Goal: Transaction & Acquisition: Subscribe to service/newsletter

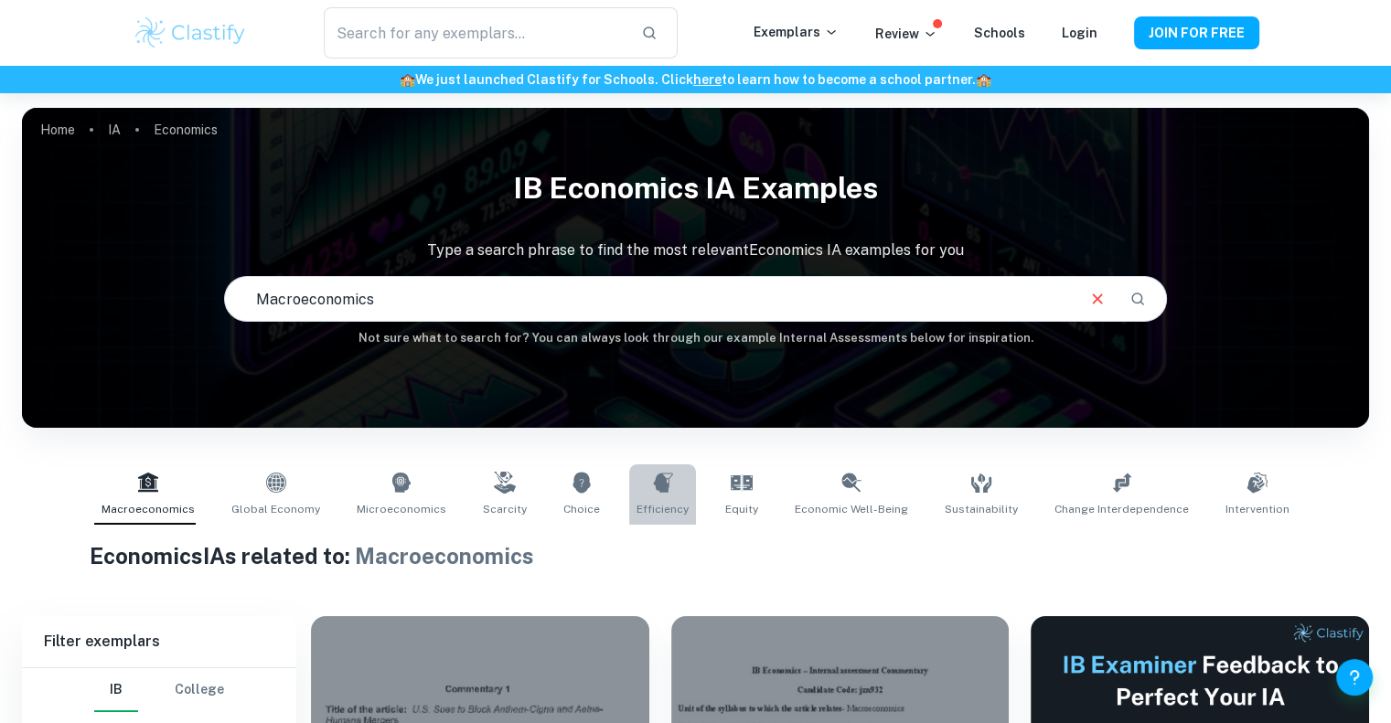
click at [667, 477] on icon at bounding box center [662, 482] width 19 height 19
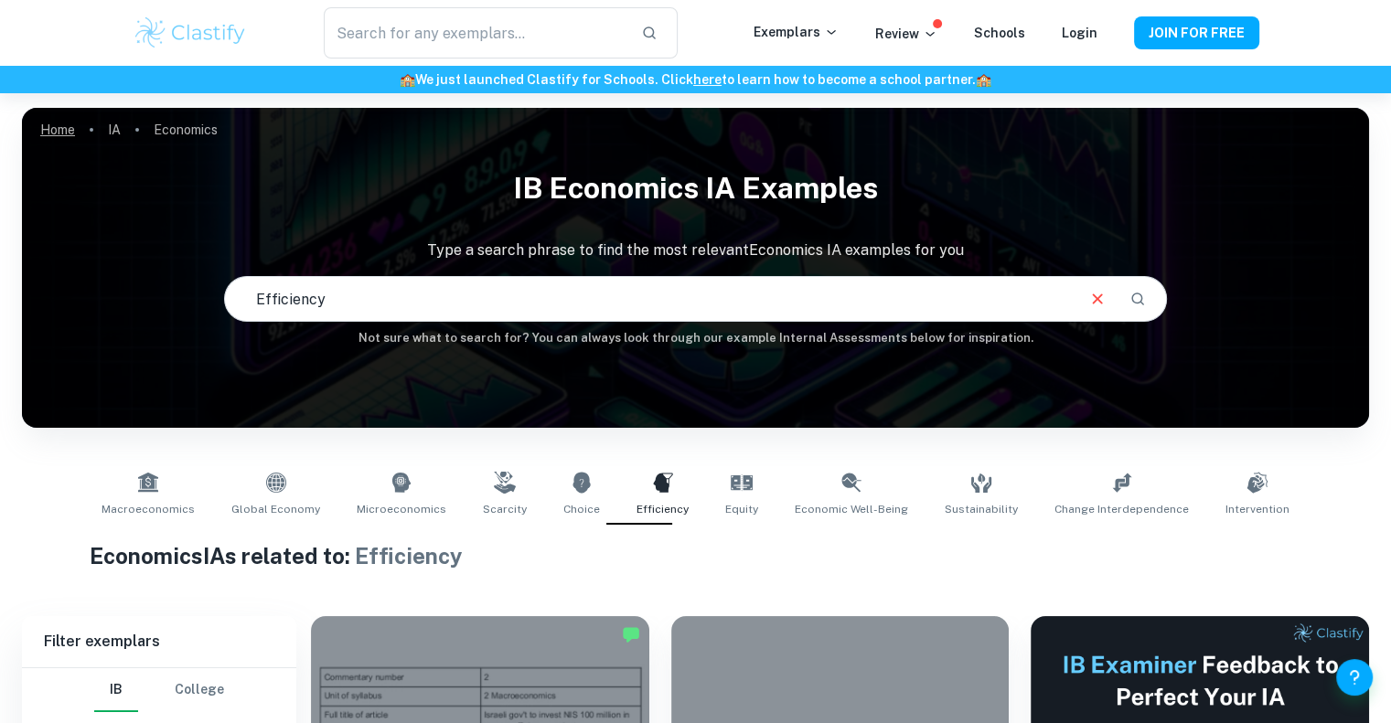
click at [49, 125] on link "Home" at bounding box center [57, 130] width 35 height 26
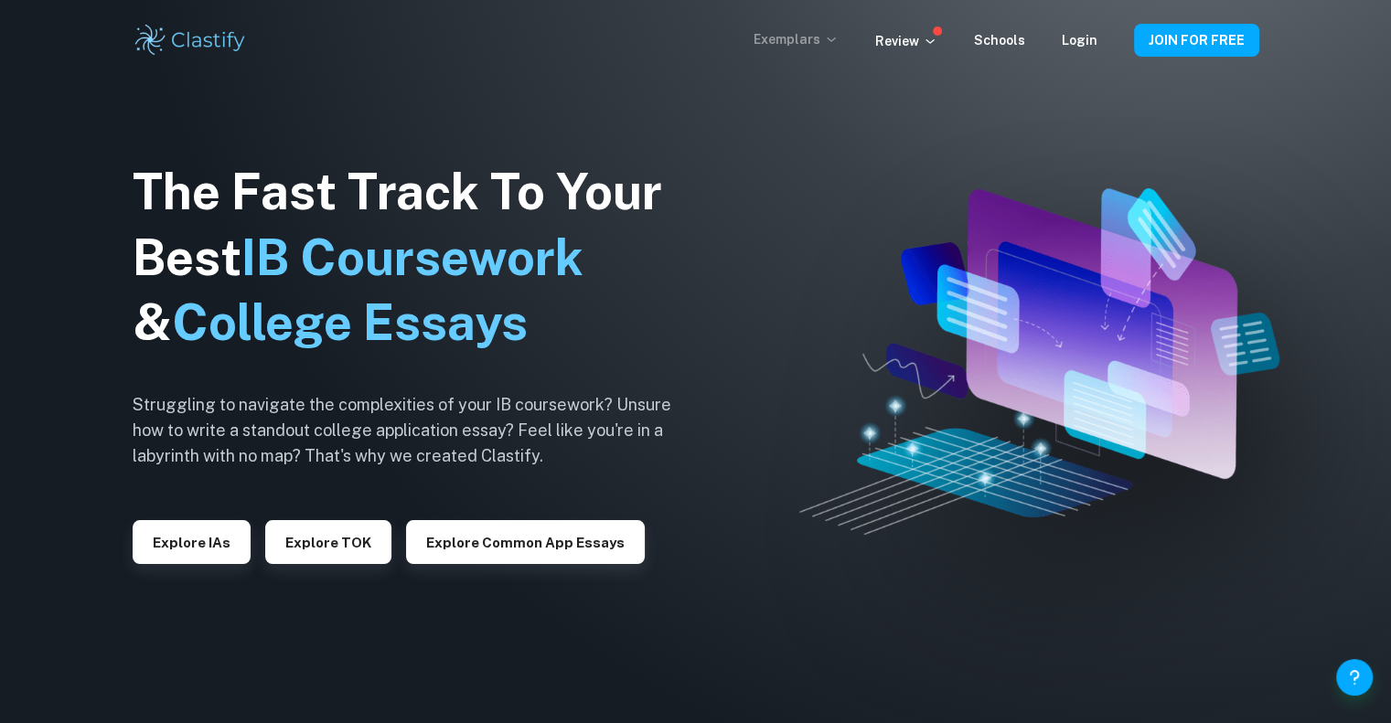
click at [839, 40] on icon at bounding box center [831, 39] width 15 height 15
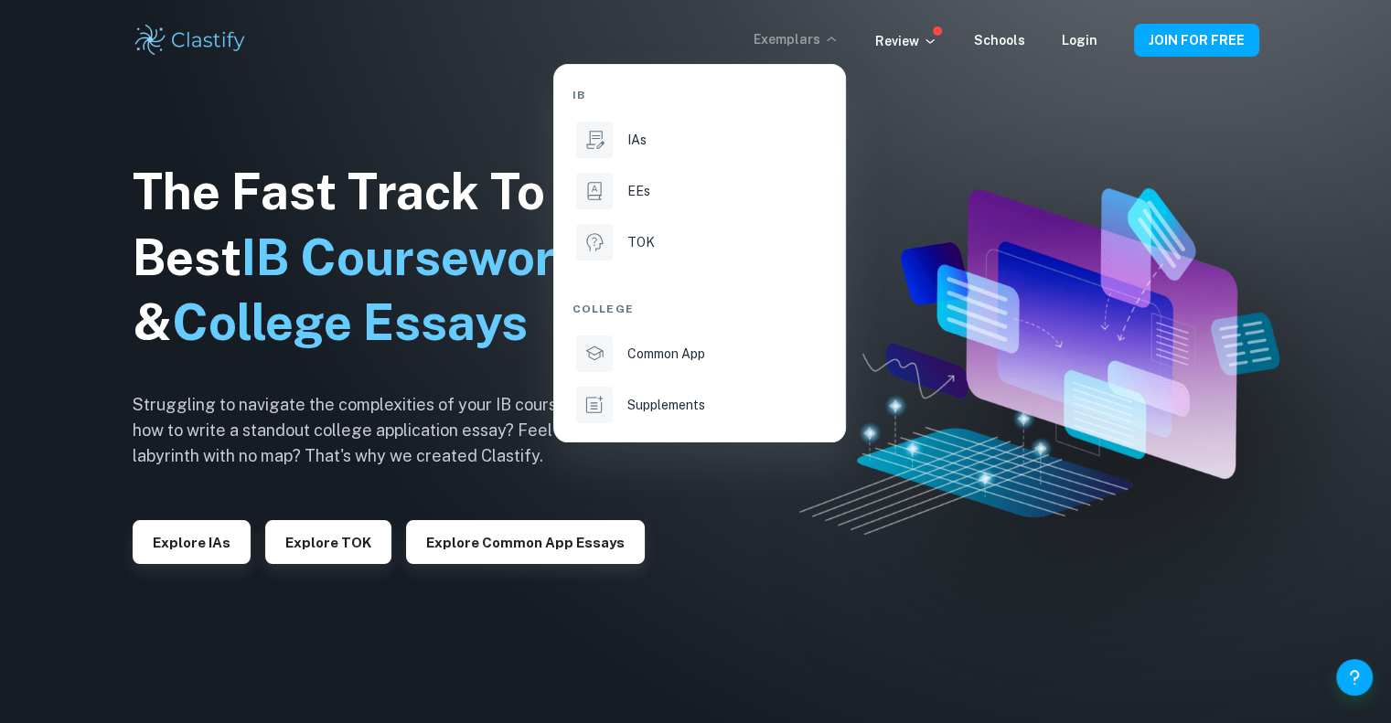
click at [1065, 32] on div at bounding box center [695, 361] width 1391 height 723
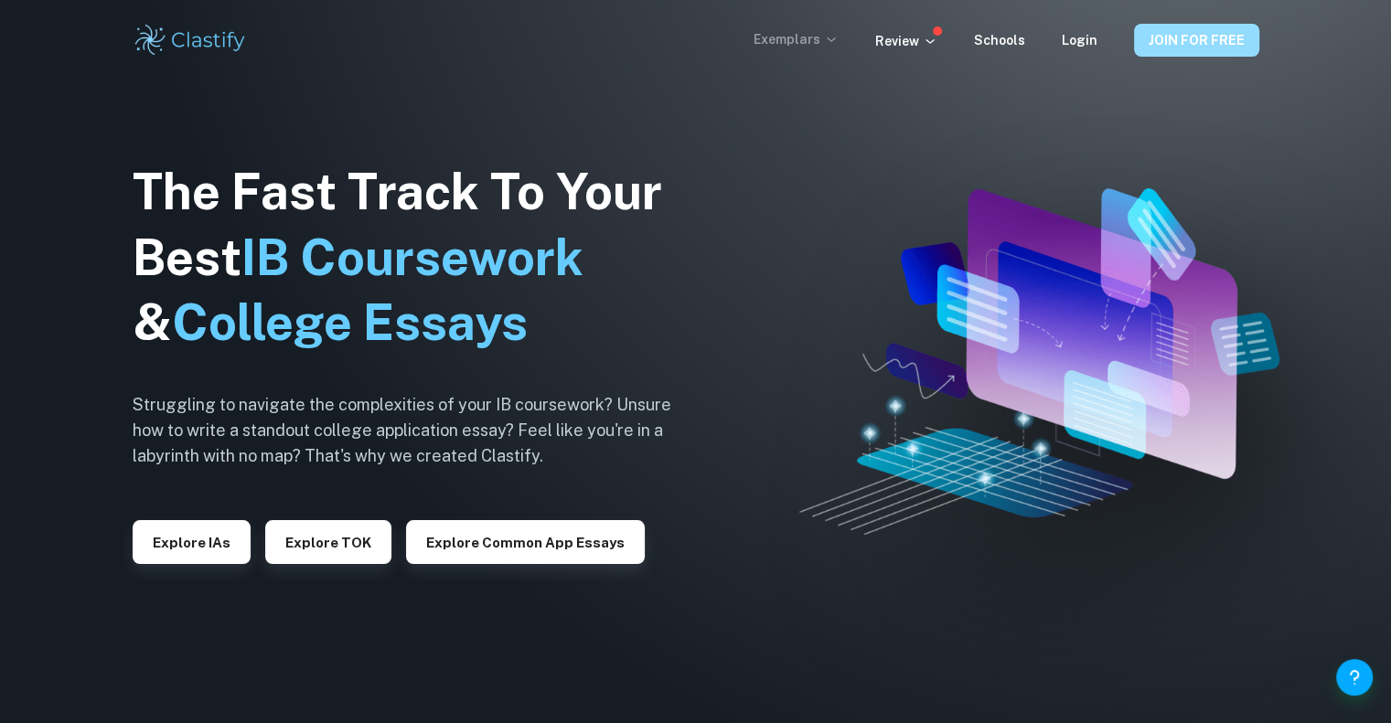
click at [1205, 38] on button "JOIN FOR FREE" at bounding box center [1196, 40] width 125 height 33
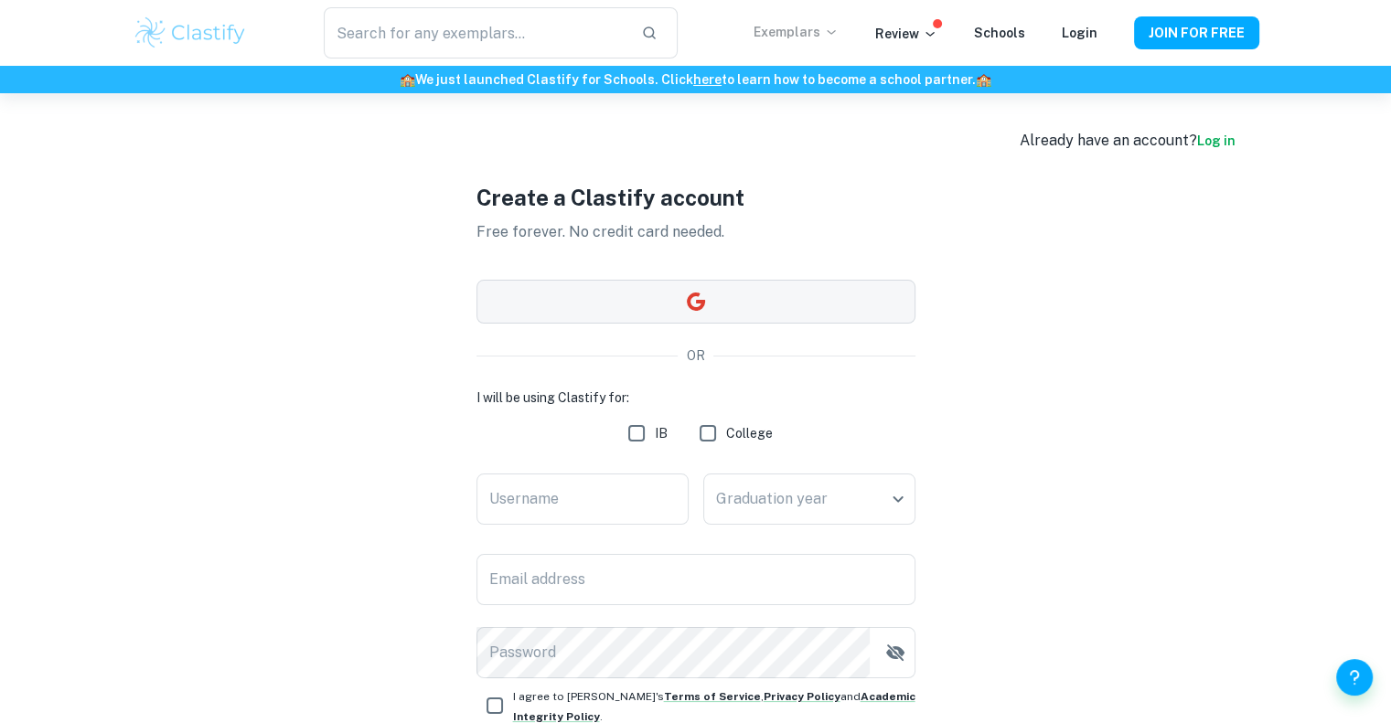
click at [627, 306] on button "button" at bounding box center [696, 302] width 439 height 44
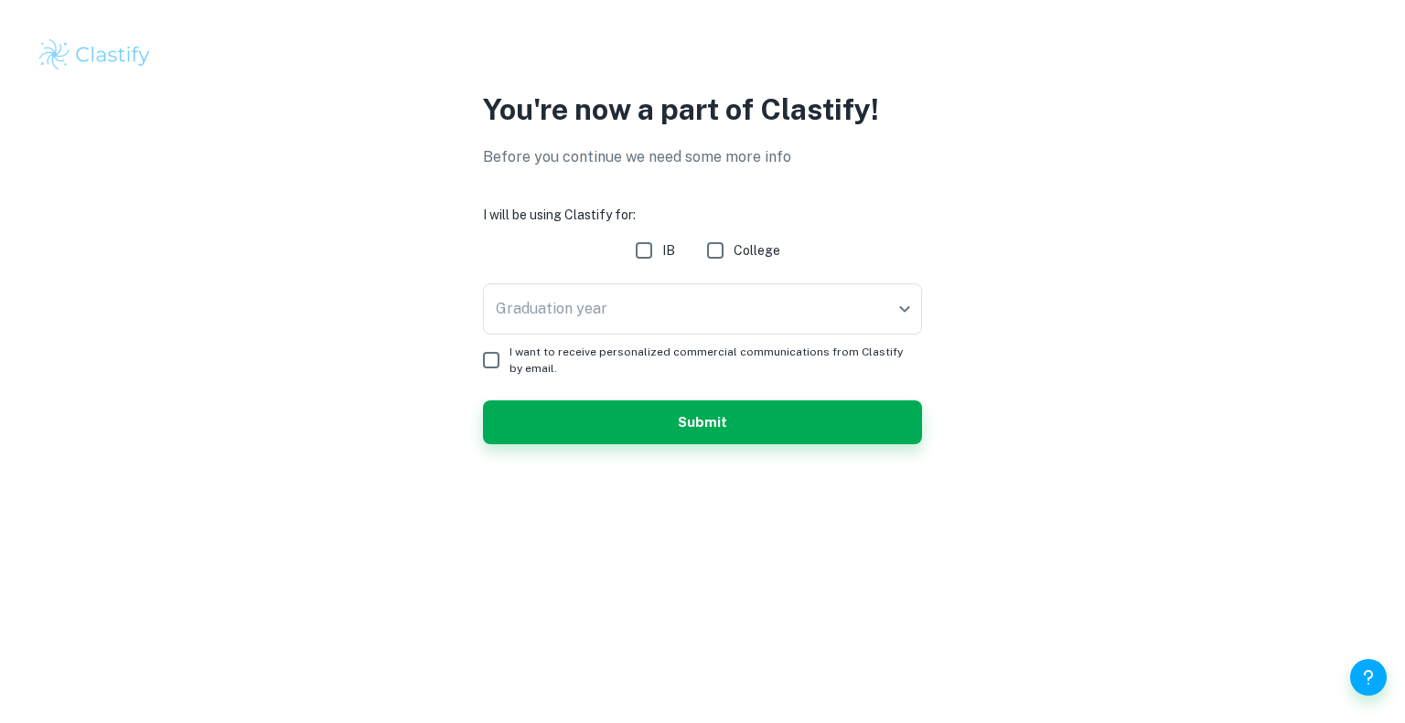
click at [653, 255] on input "IB" at bounding box center [644, 250] width 37 height 37
checkbox input "true"
click at [658, 294] on body "We value your privacy We use cookies to enhance your browsing experience, serve…" at bounding box center [702, 361] width 1405 height 723
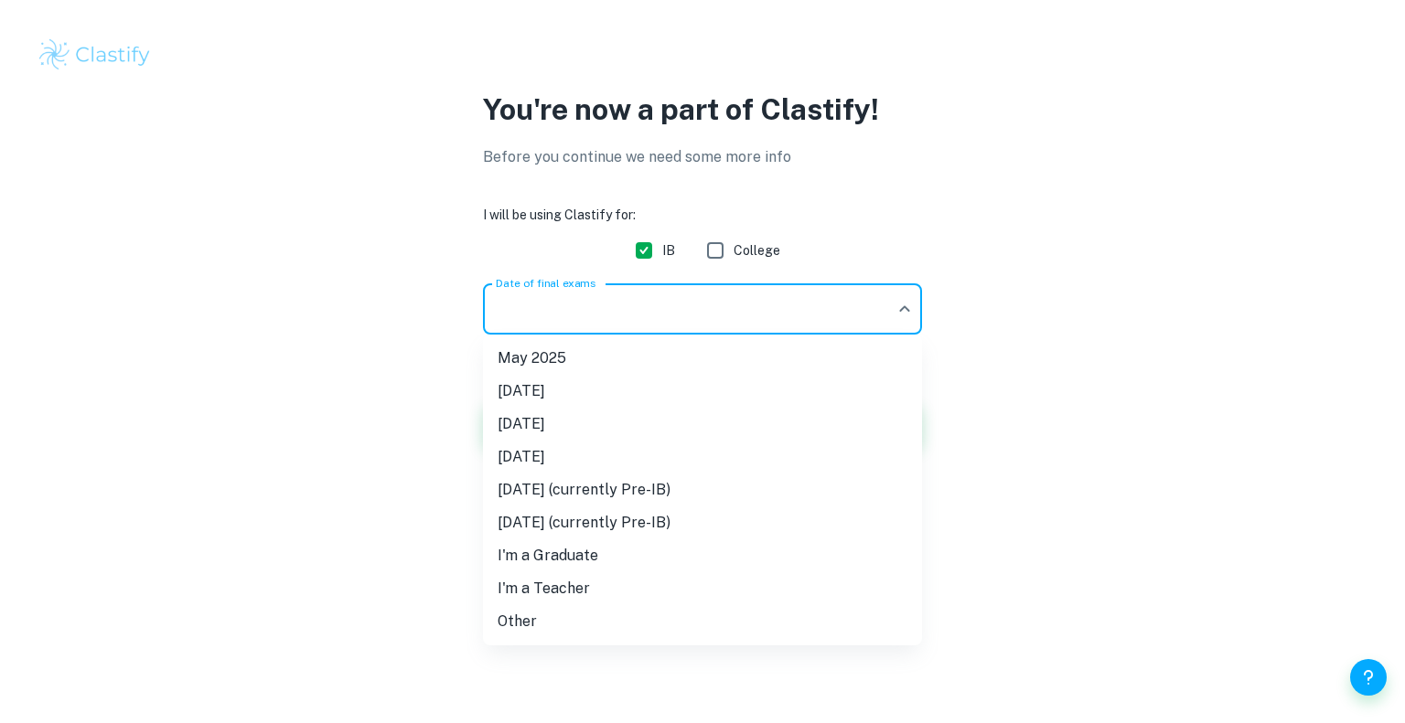
click at [640, 410] on li "[DATE]" at bounding box center [702, 424] width 439 height 33
type input "M26"
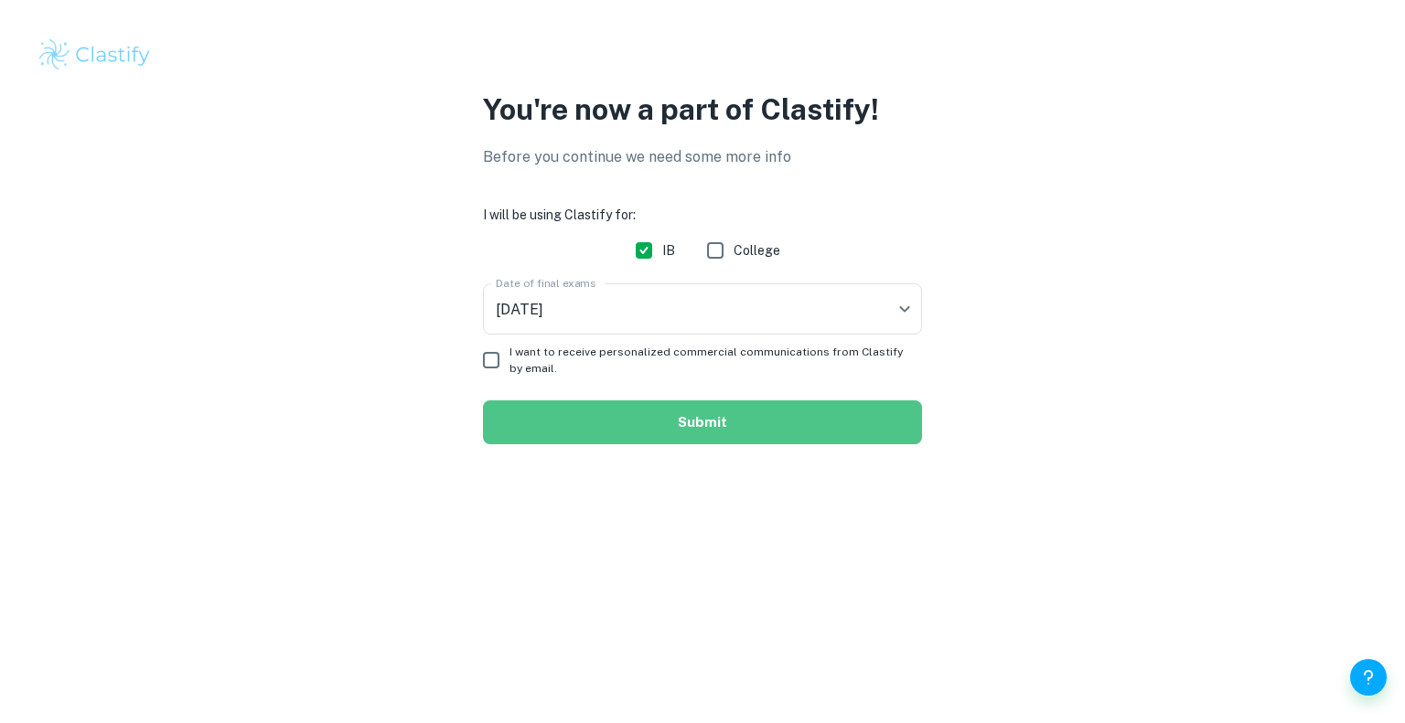
click at [578, 426] on button "Submit" at bounding box center [702, 423] width 439 height 44
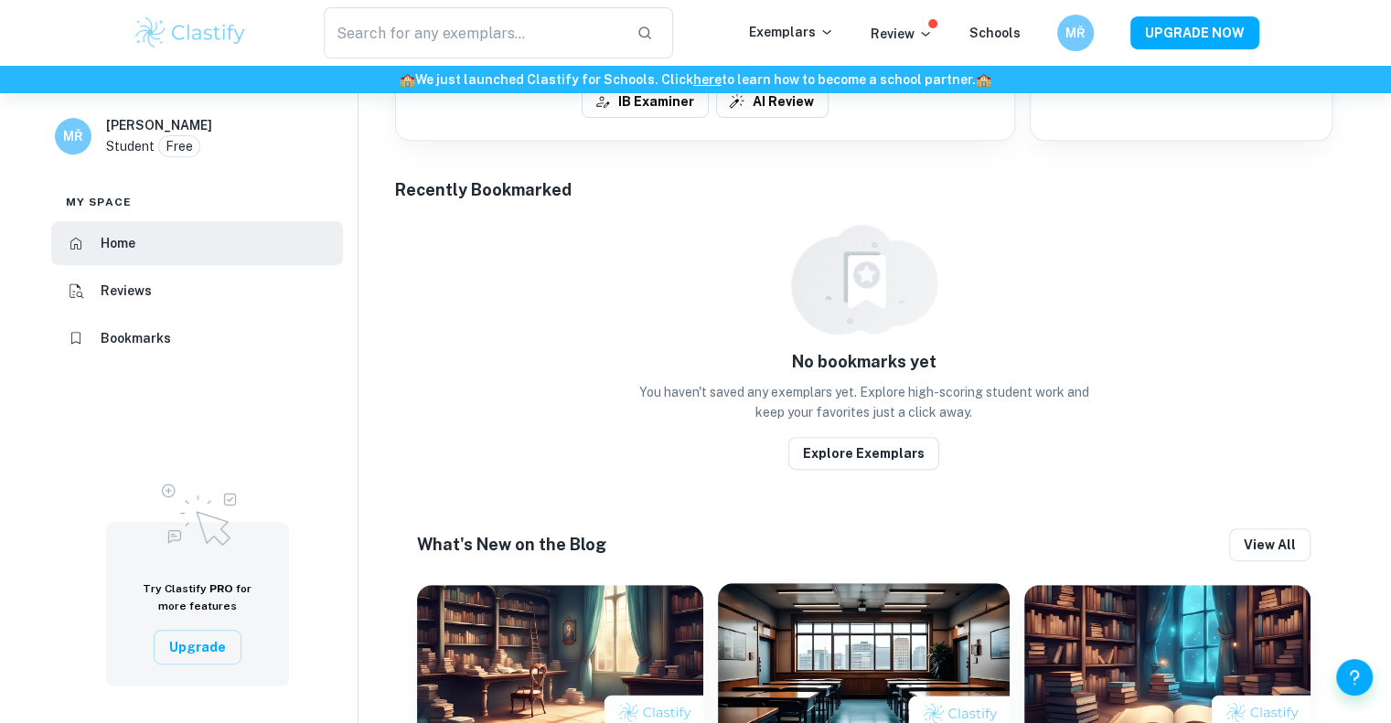
scroll to position [942, 0]
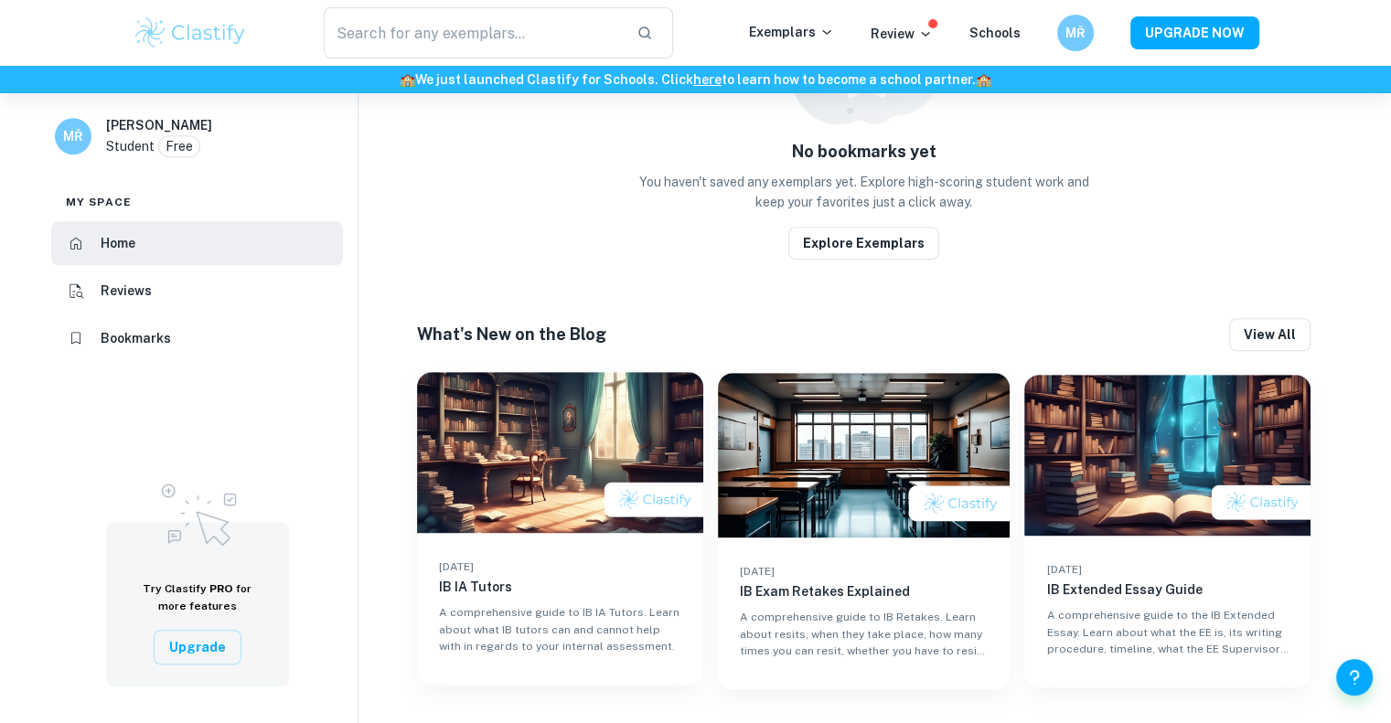
click at [519, 414] on img at bounding box center [560, 452] width 286 height 161
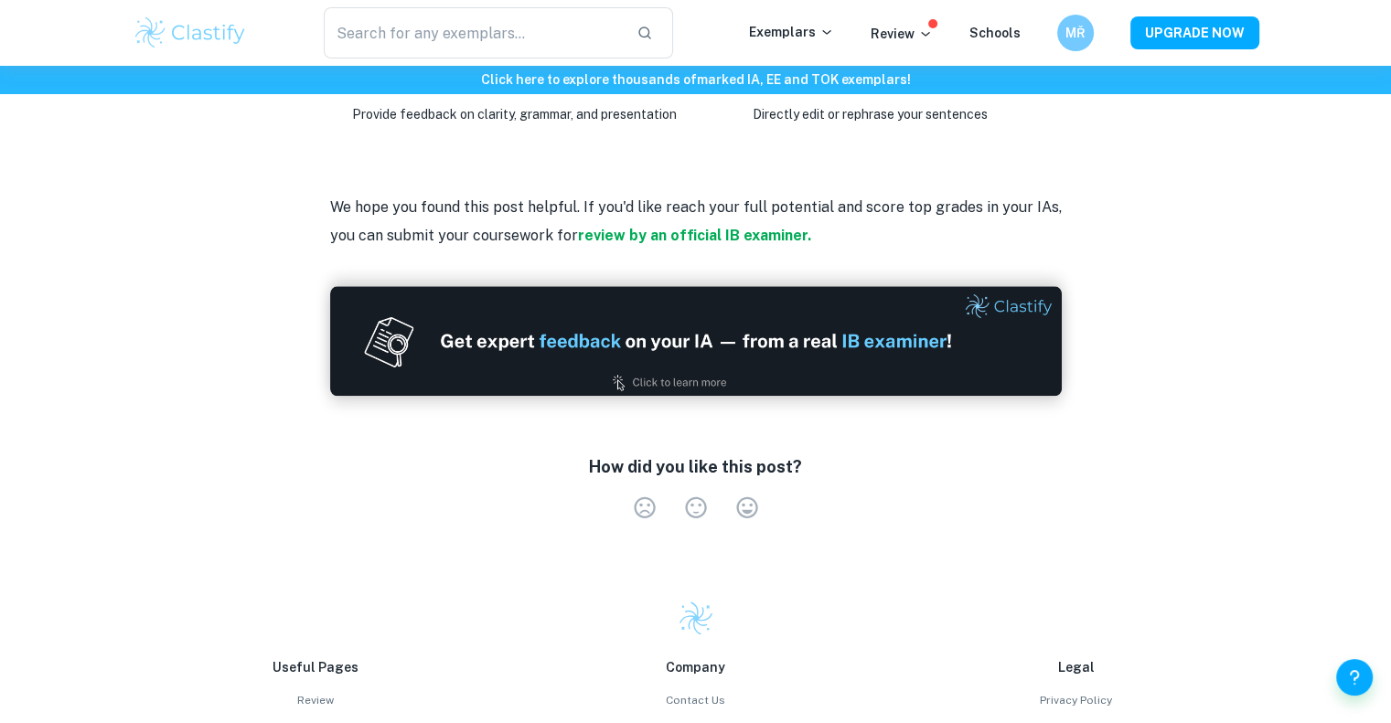
scroll to position [1921, 0]
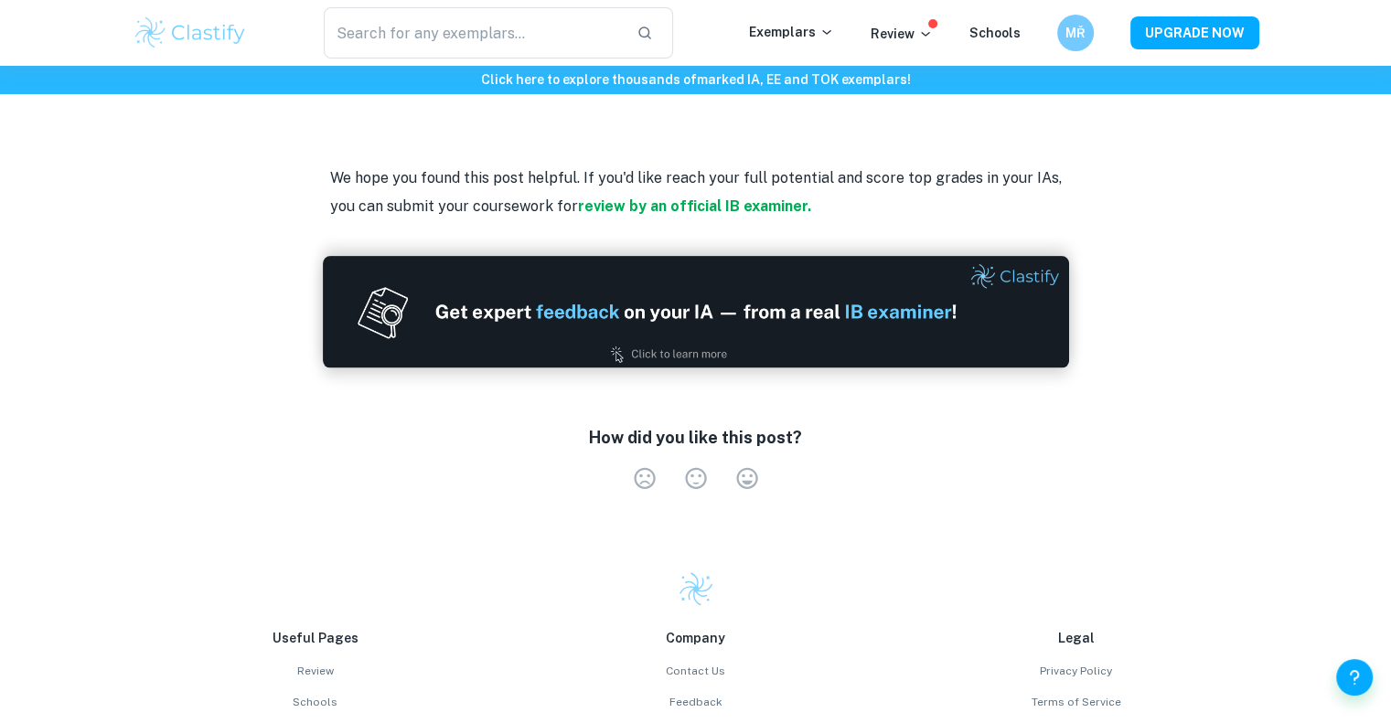
click at [557, 280] on img at bounding box center [696, 312] width 746 height 112
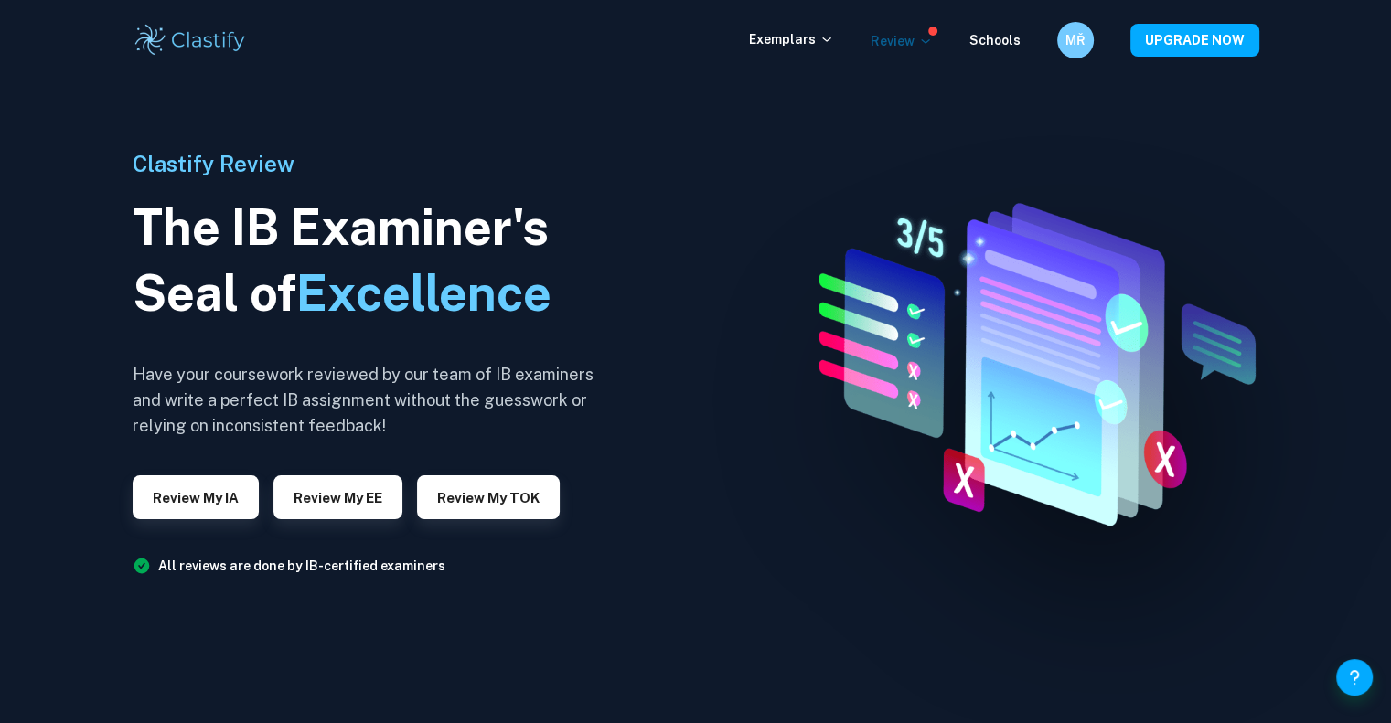
click at [898, 44] on p "Review" at bounding box center [902, 41] width 62 height 20
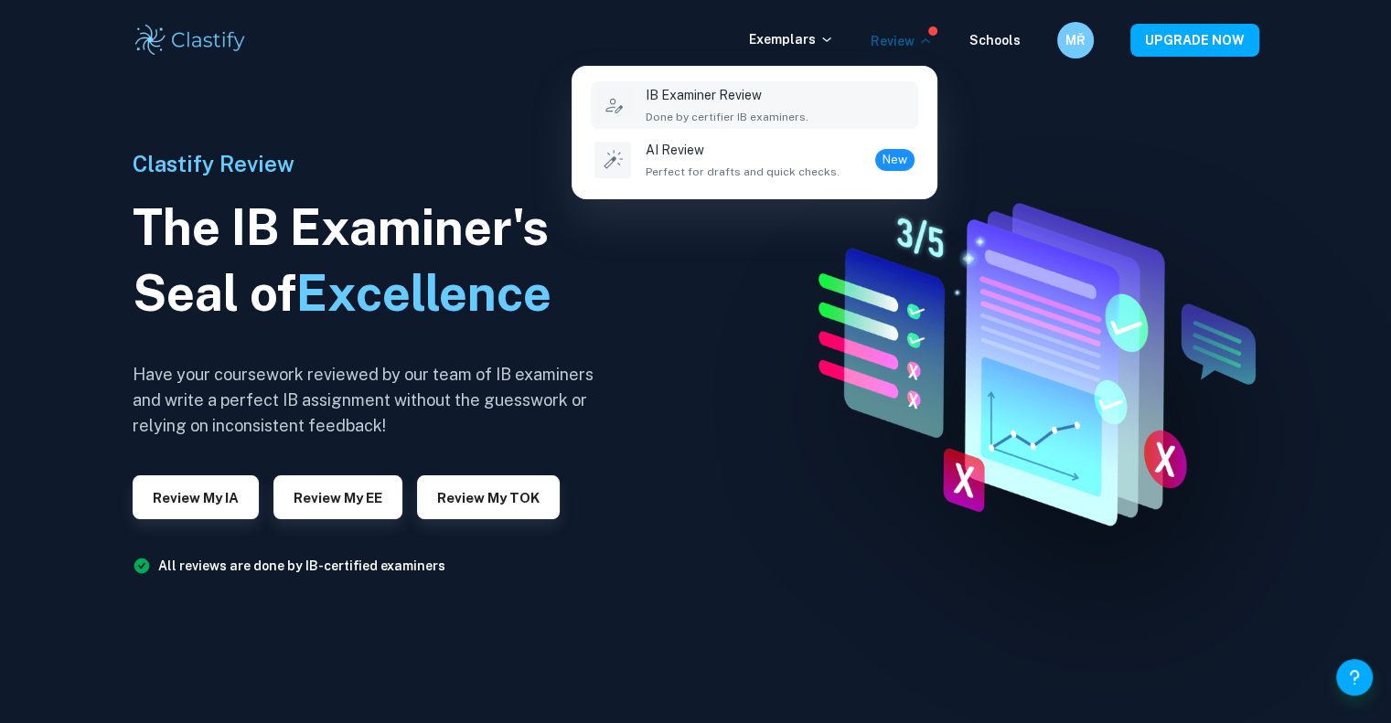
click at [827, 31] on div at bounding box center [695, 361] width 1391 height 723
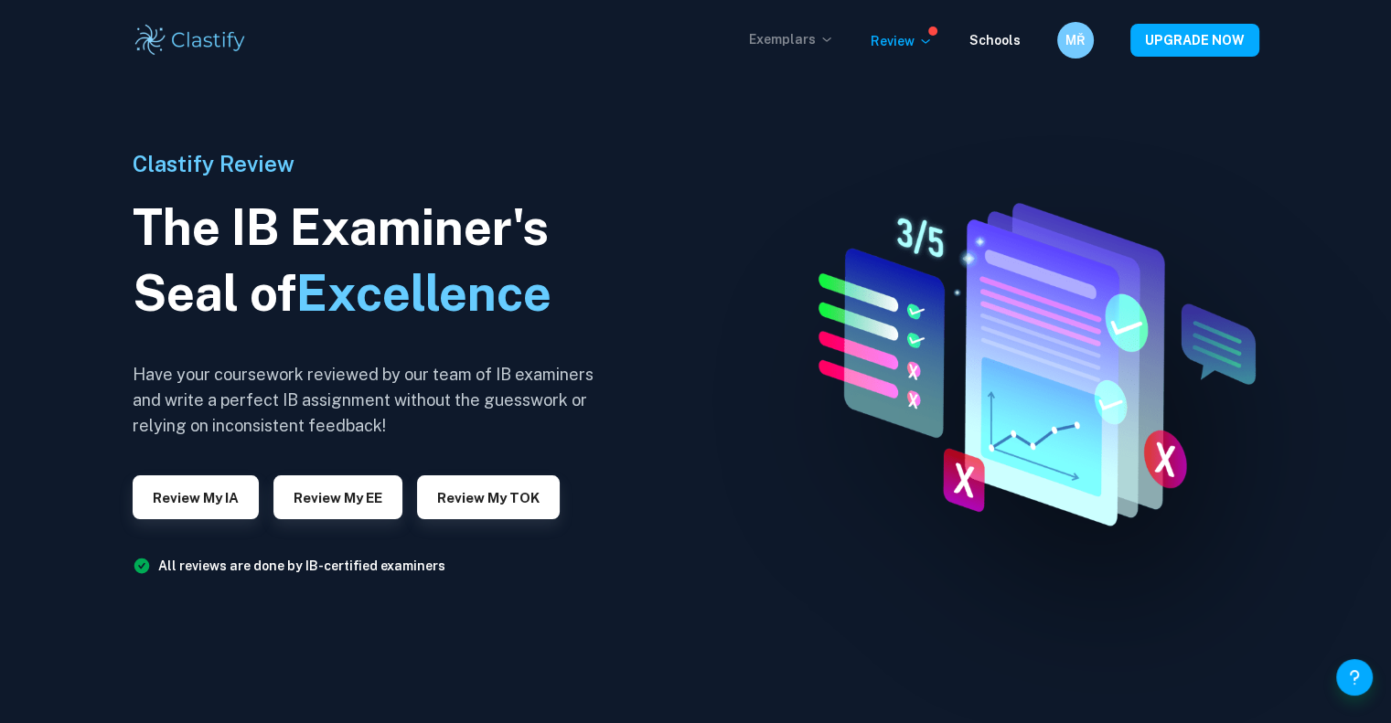
click at [819, 39] on p "Exemplars" at bounding box center [791, 39] width 85 height 20
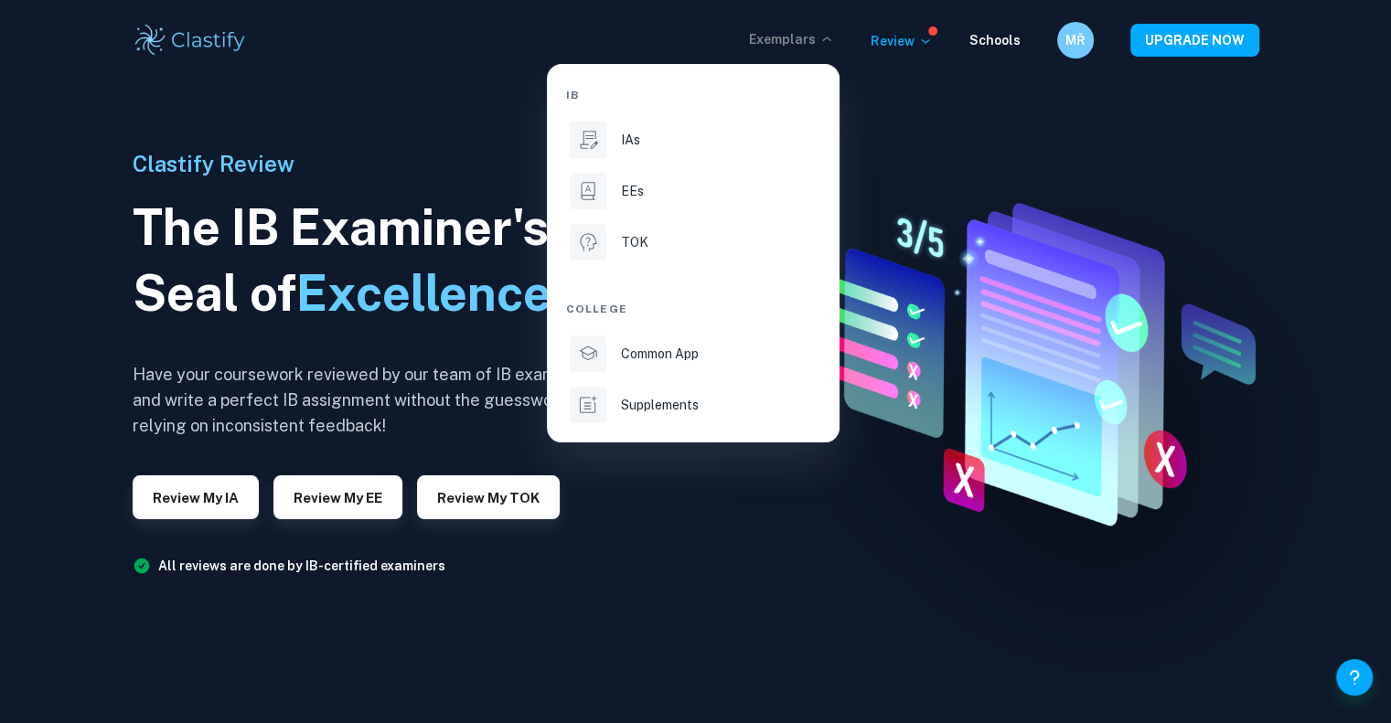
click at [988, 34] on div at bounding box center [695, 361] width 1391 height 723
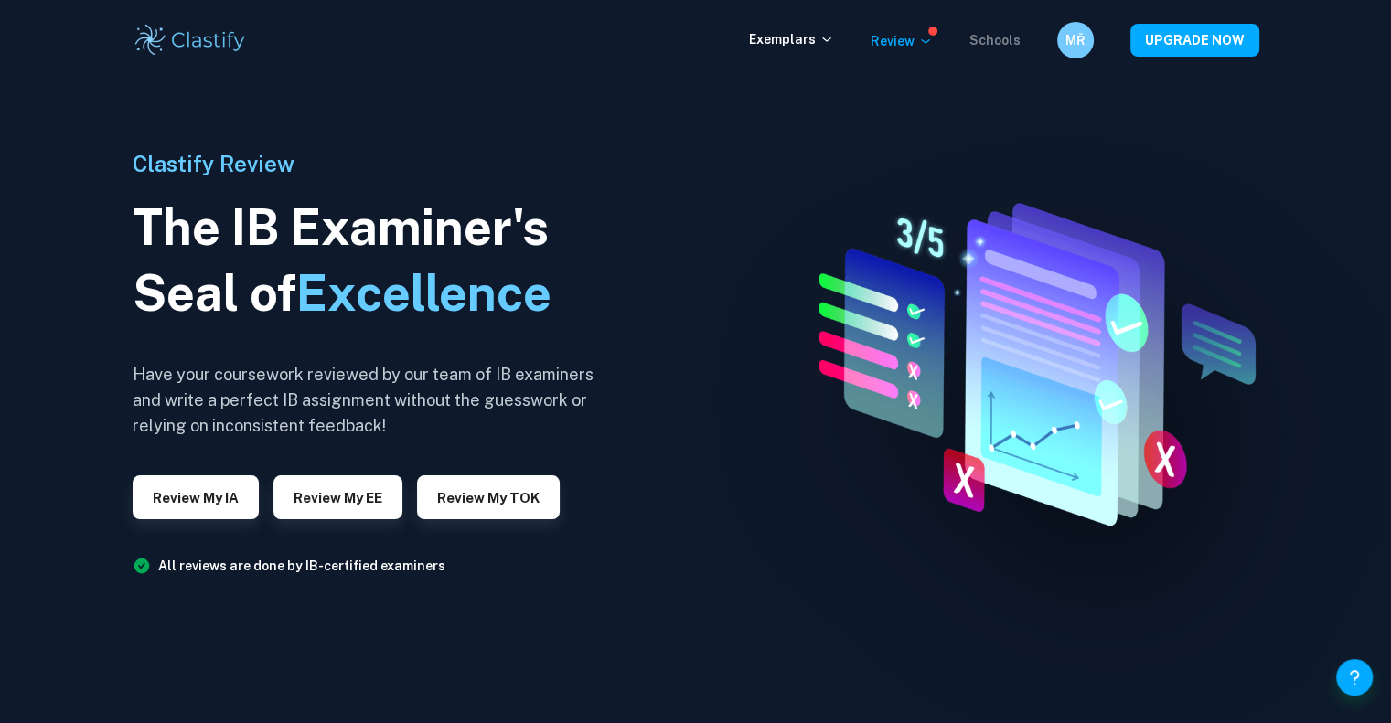
click at [988, 35] on link "Schools" at bounding box center [994, 40] width 51 height 15
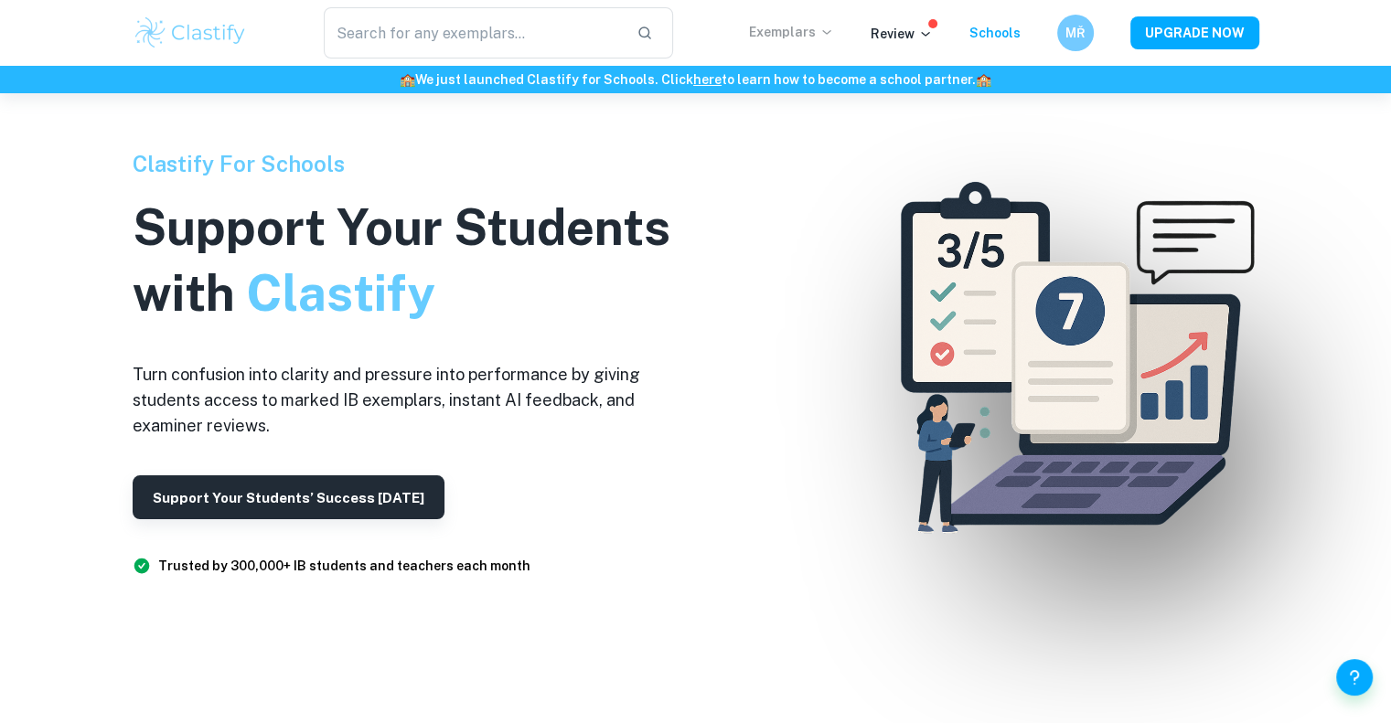
click at [806, 26] on p "Exemplars" at bounding box center [791, 32] width 85 height 20
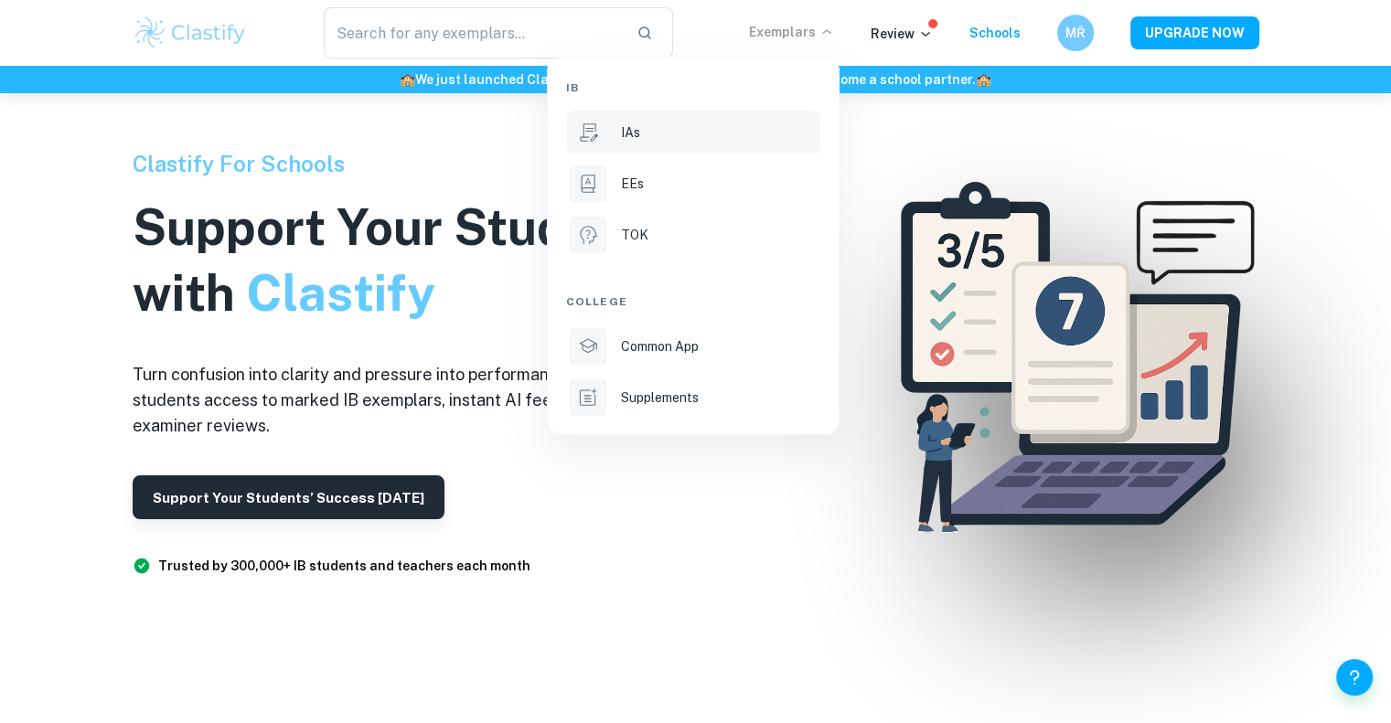
click at [728, 111] on li "IAs" at bounding box center [693, 133] width 254 height 44
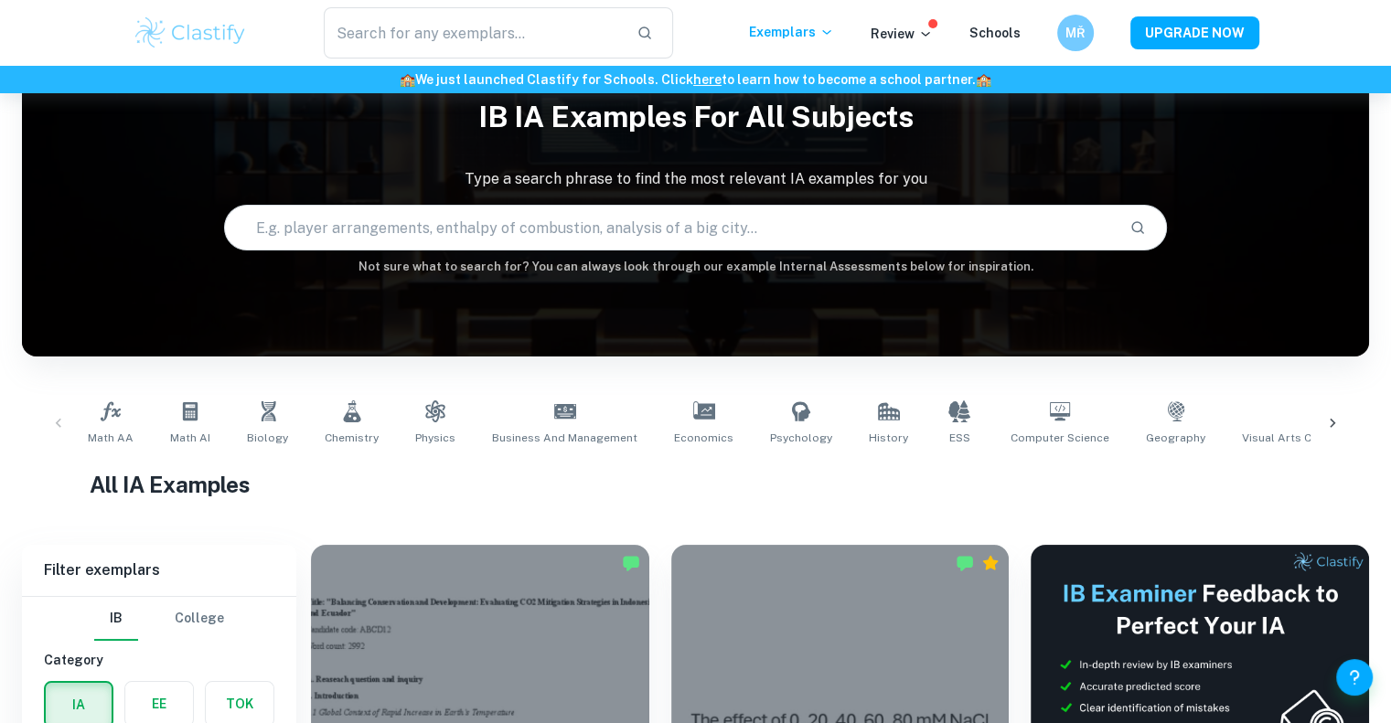
scroll to position [91, 0]
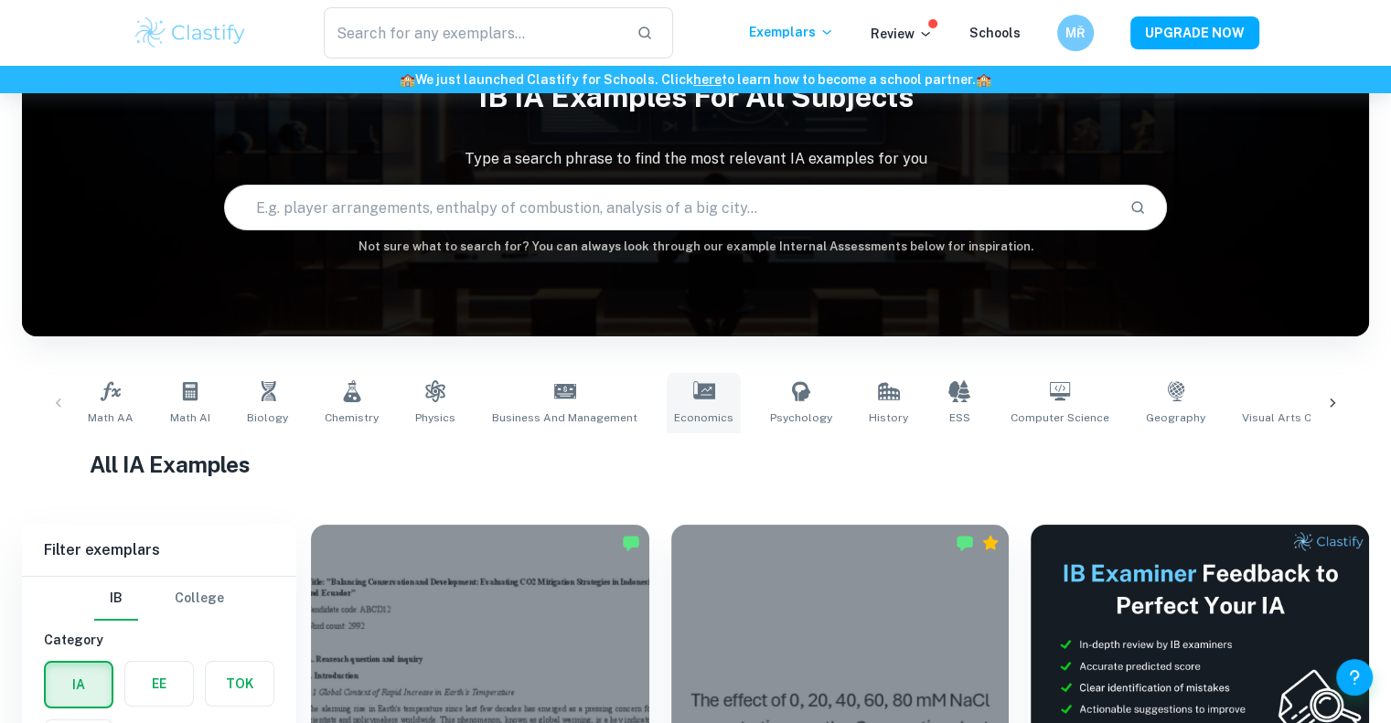
click at [693, 402] on icon at bounding box center [704, 391] width 22 height 22
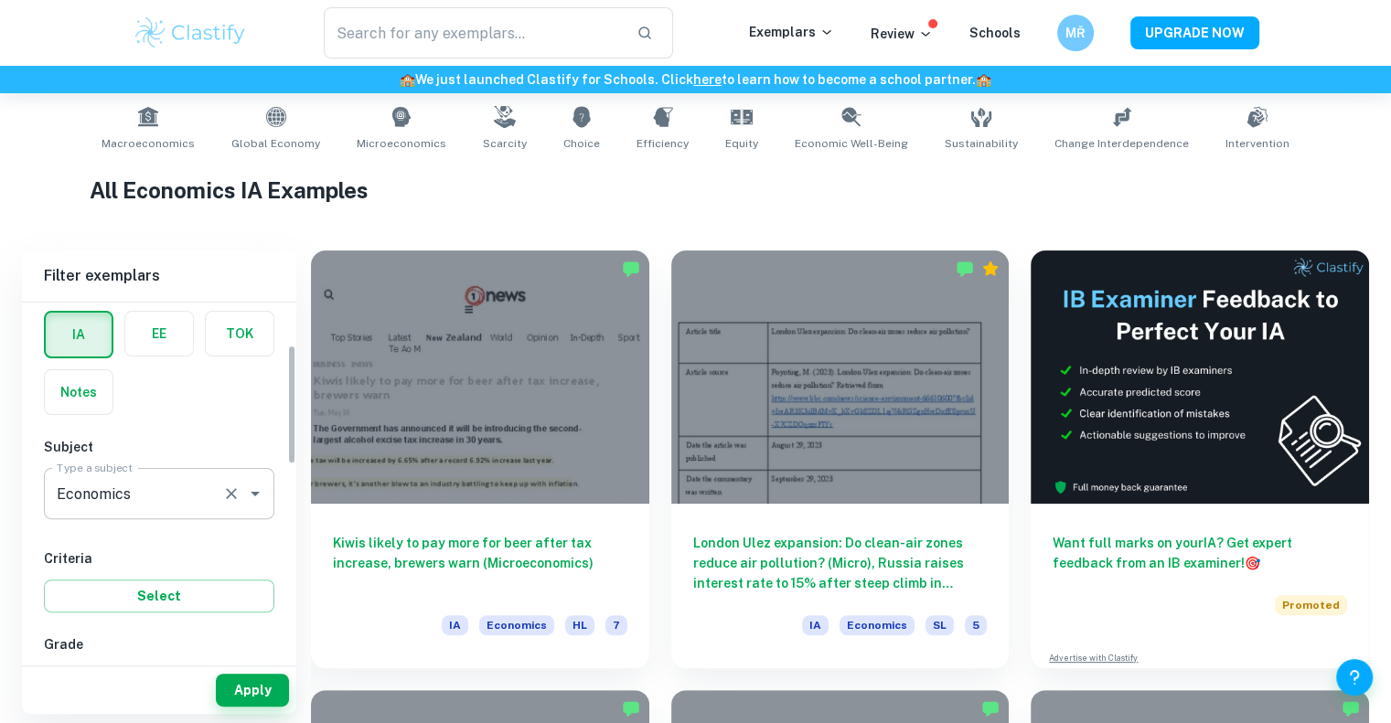
scroll to position [183, 0]
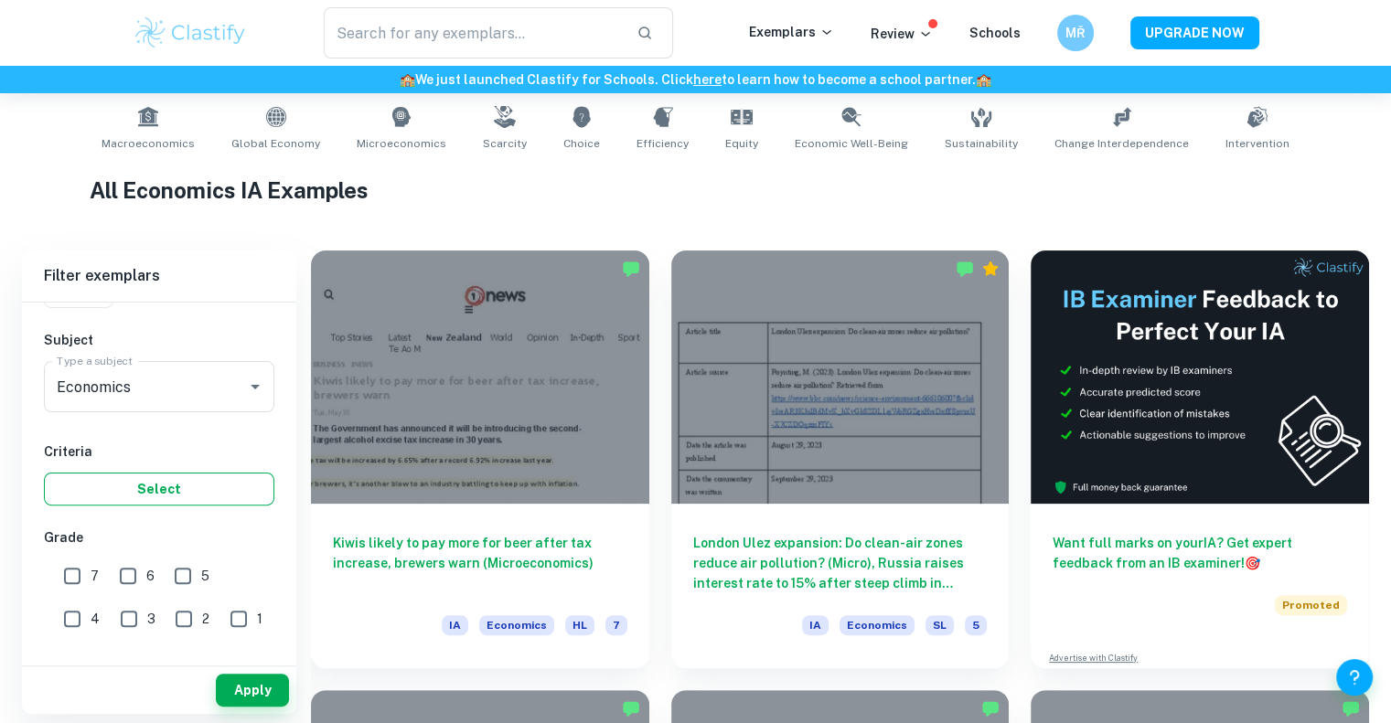
click at [165, 495] on button "Select" at bounding box center [159, 489] width 230 height 33
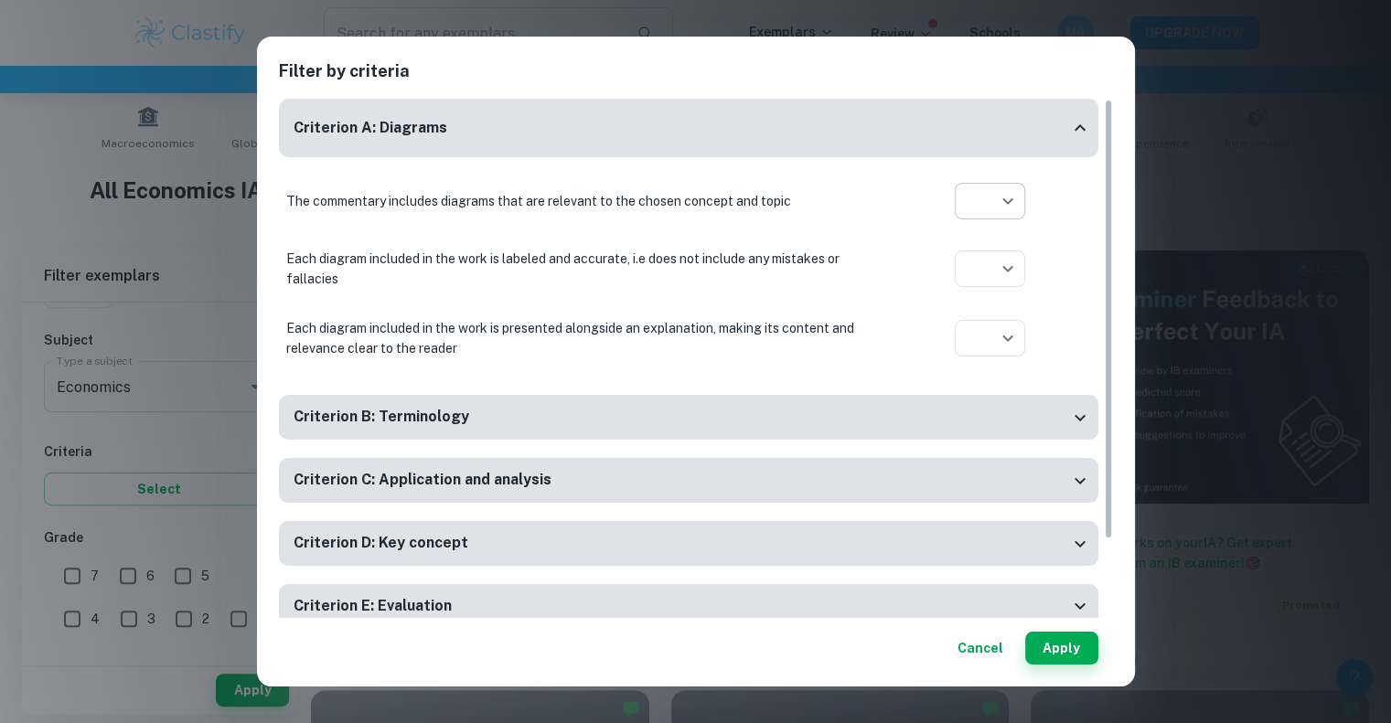
click at [1002, 197] on body "We value your privacy We use cookies to enhance your browsing experience, serve…" at bounding box center [695, 88] width 1391 height 723
click at [996, 257] on li at bounding box center [990, 270] width 70 height 29
type input "yes"
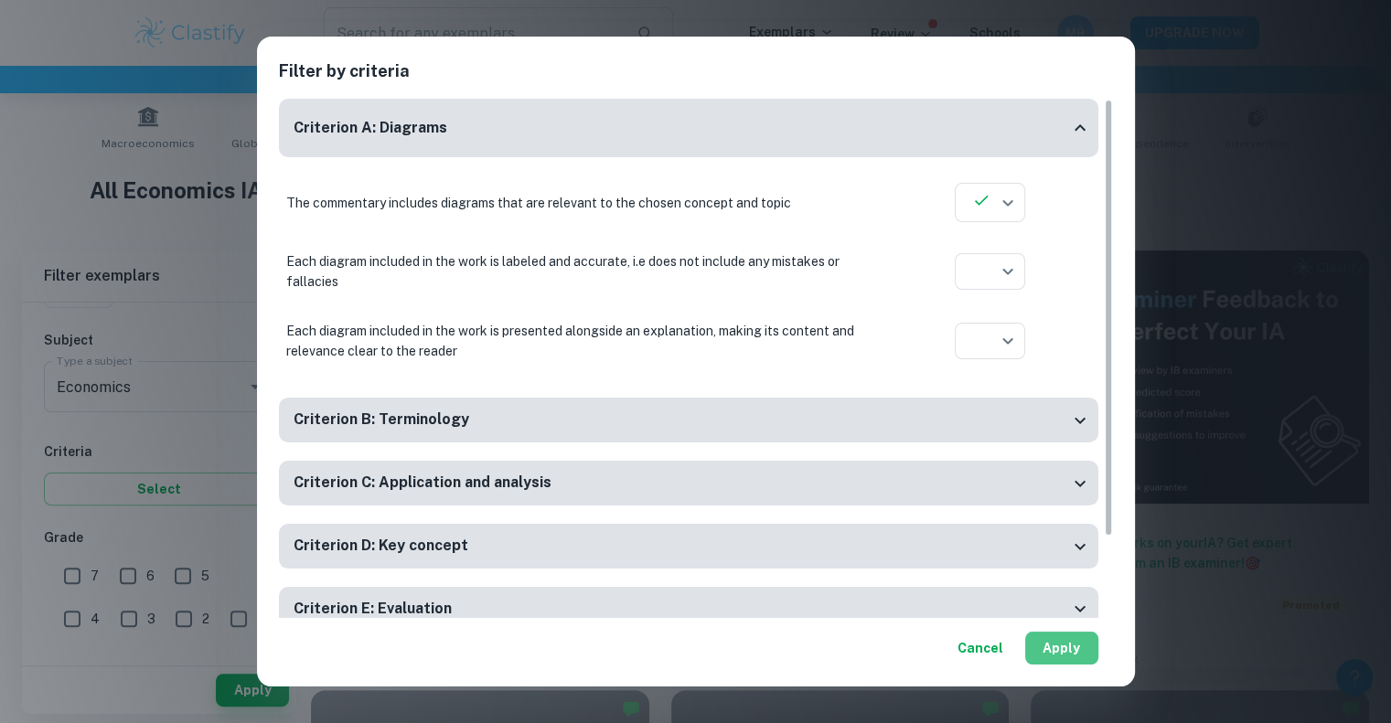
click at [1064, 645] on button "Apply" at bounding box center [1061, 648] width 73 height 33
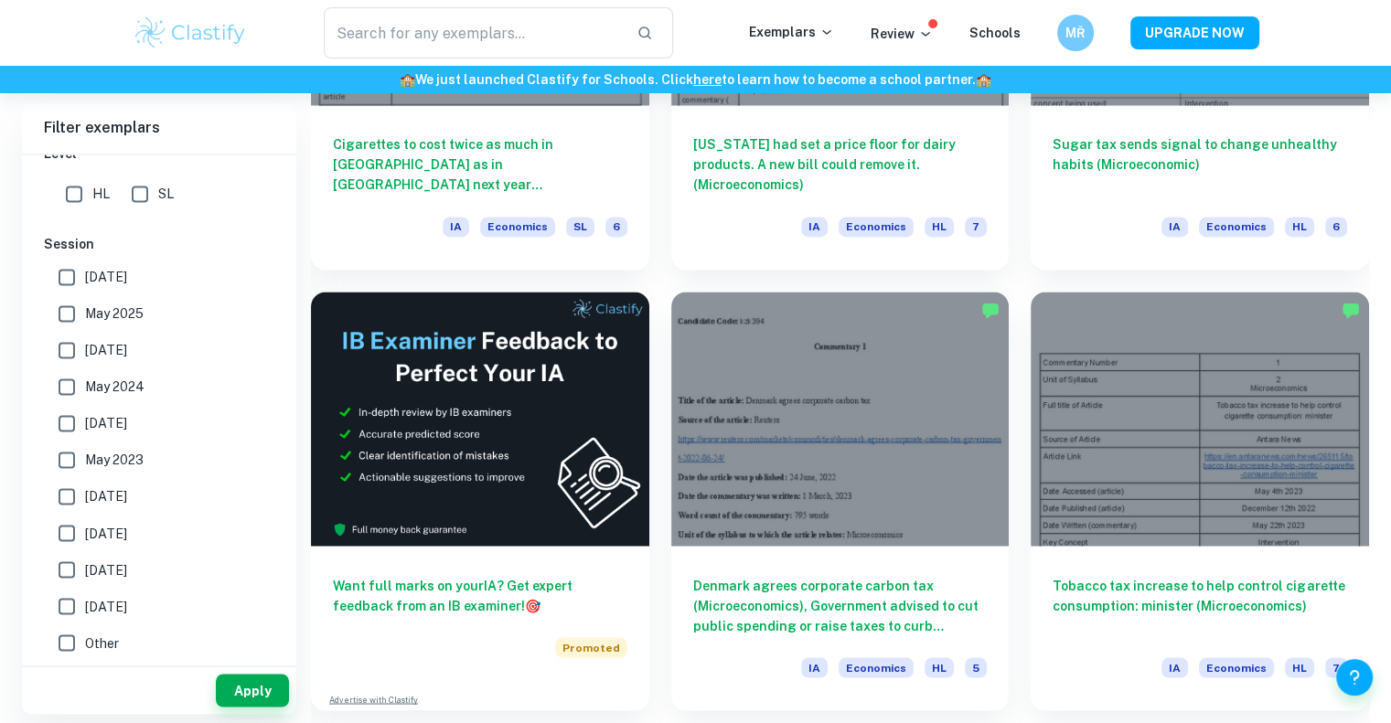
scroll to position [3101, 0]
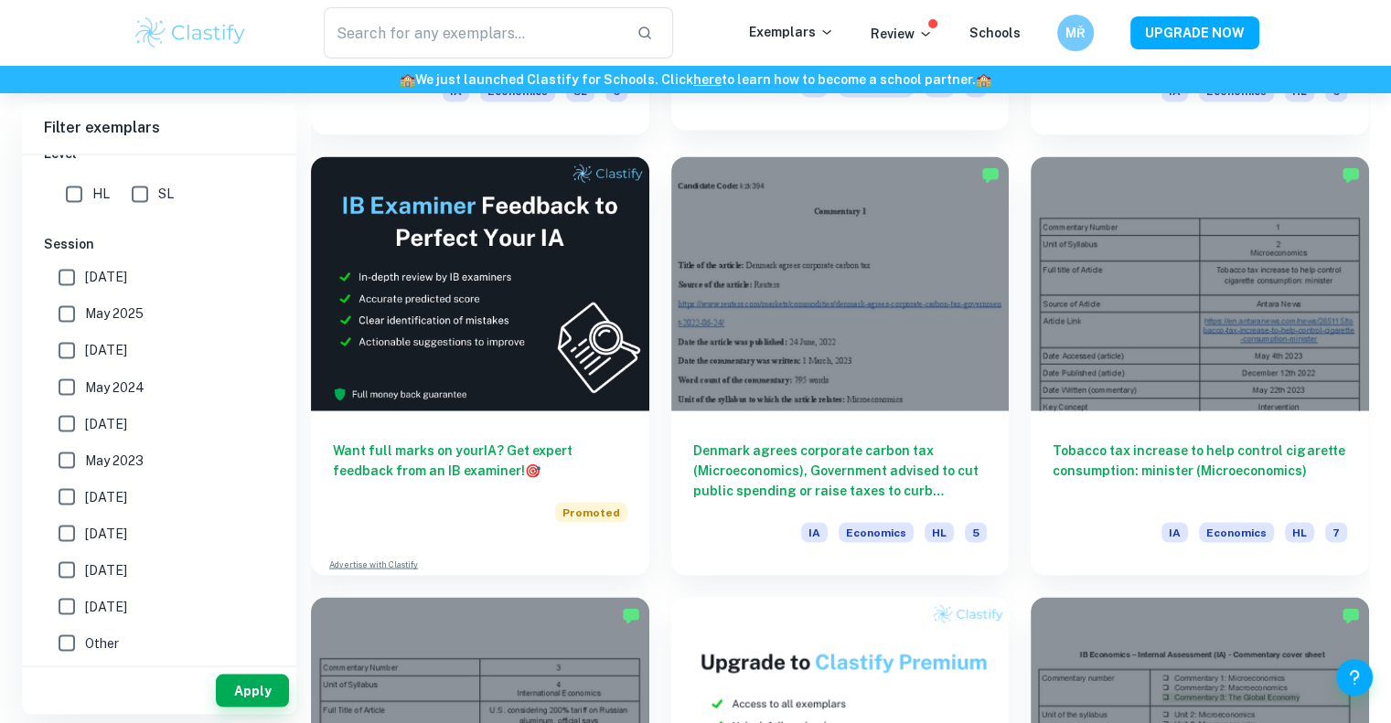
drag, startPoint x: 822, startPoint y: 308, endPoint x: 728, endPoint y: 156, distance: 178.7
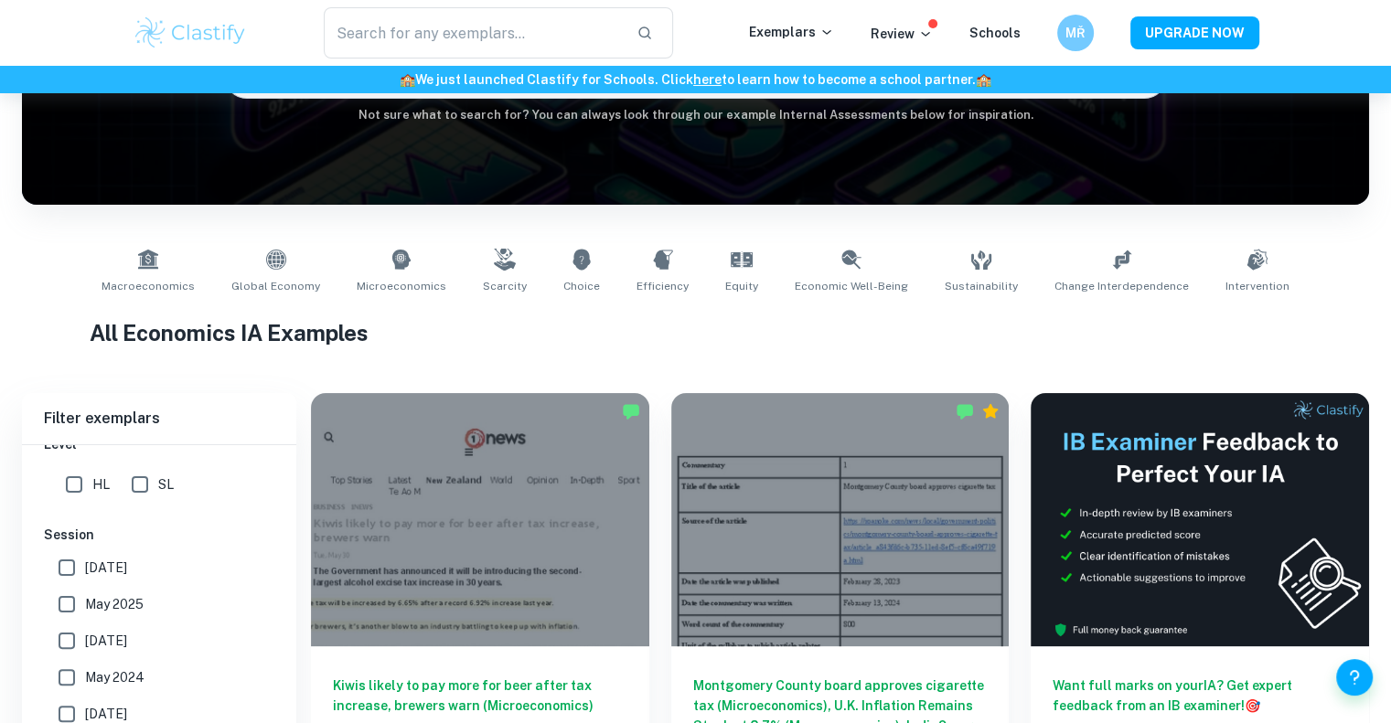
scroll to position [0, 0]
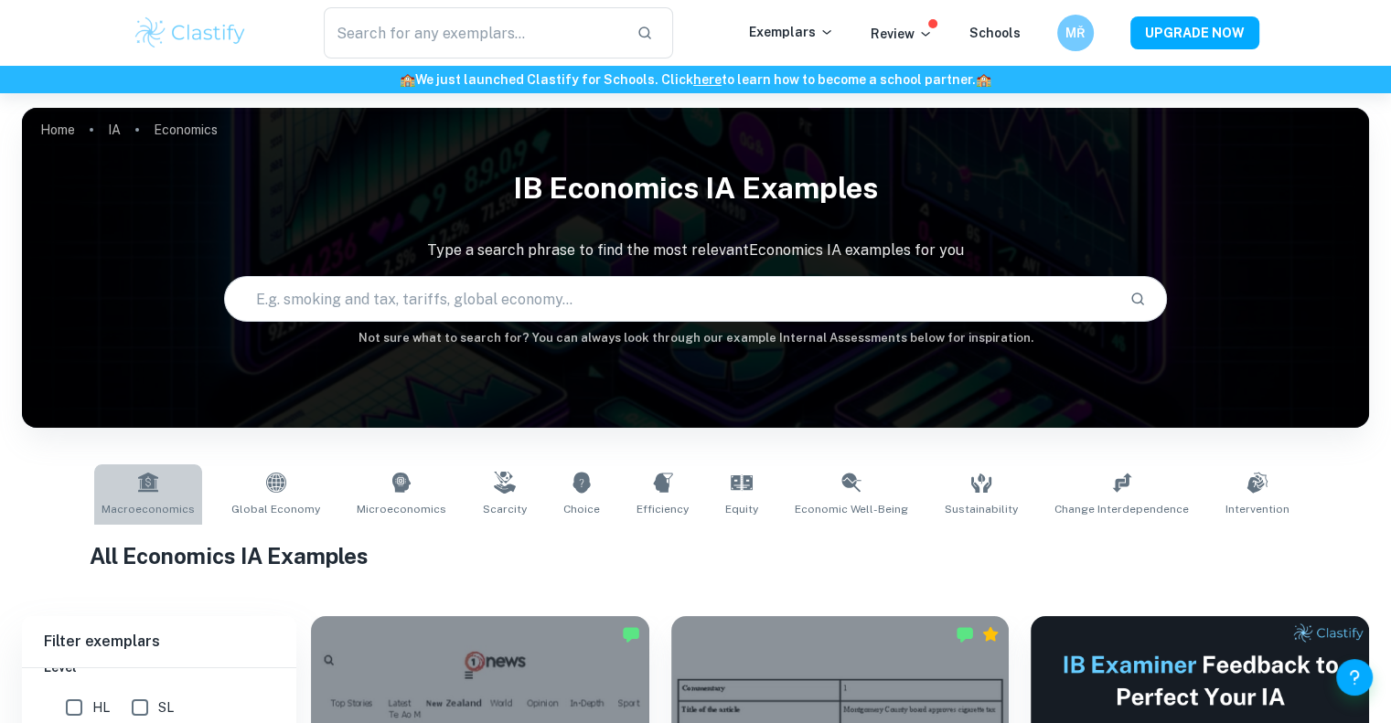
click at [176, 501] on span "Macroeconomics" at bounding box center [148, 509] width 93 height 16
type input "Macroeconomics"
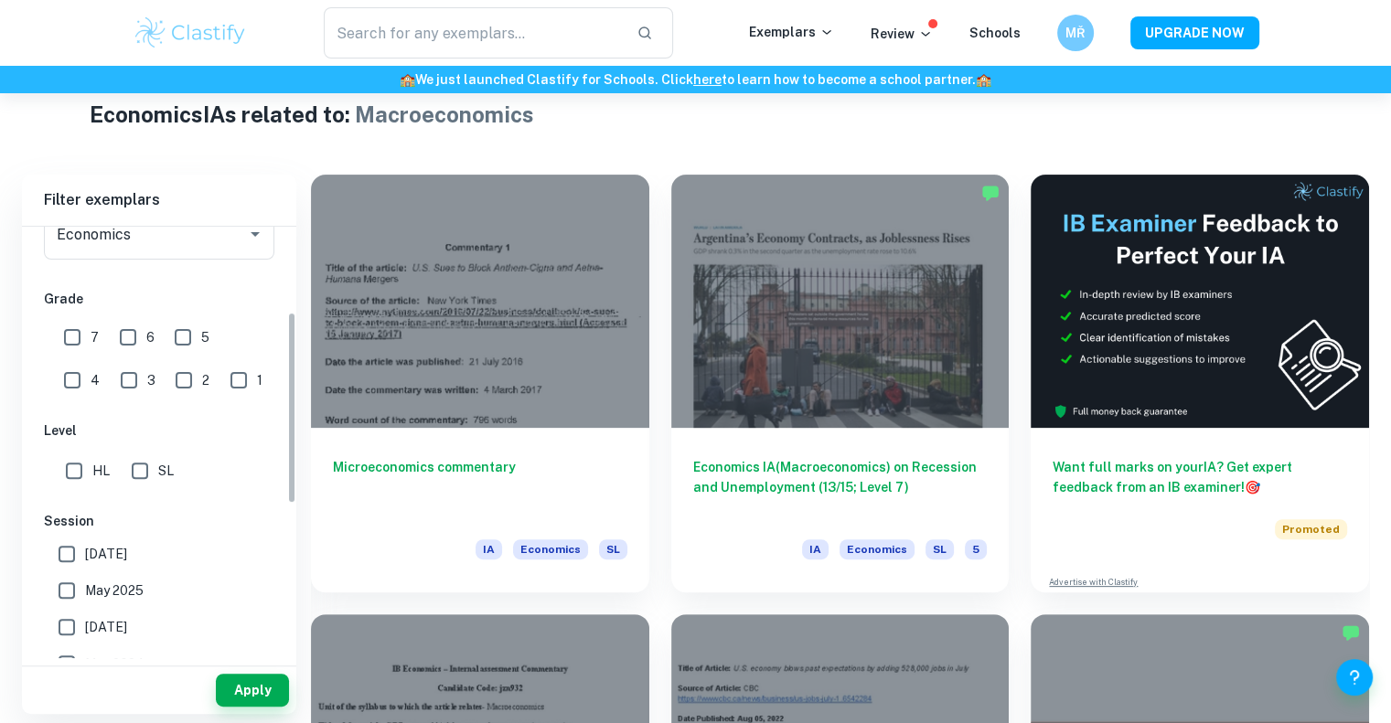
scroll to position [190, 0]
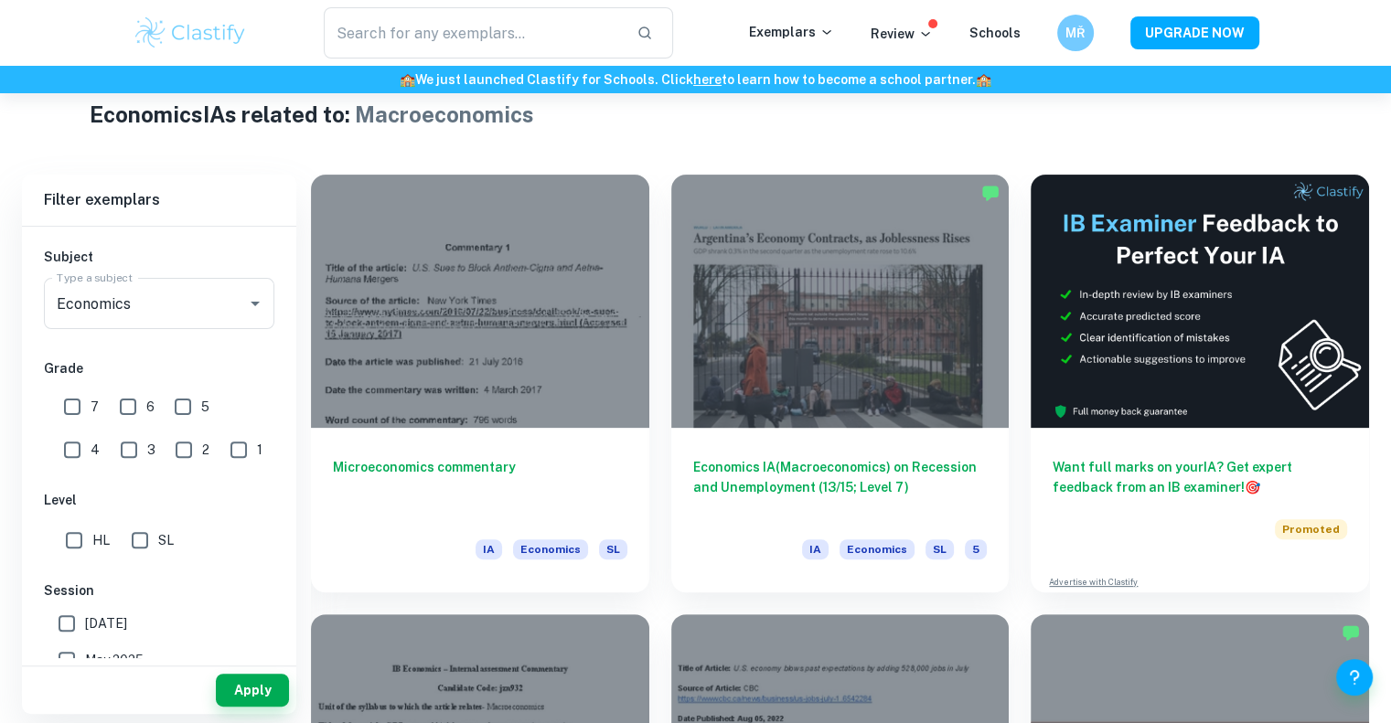
click at [82, 533] on input "HL" at bounding box center [74, 540] width 37 height 37
checkbox input "true"
click at [220, 310] on div at bounding box center [243, 304] width 48 height 26
click at [231, 311] on button "Clear" at bounding box center [232, 304] width 26 height 26
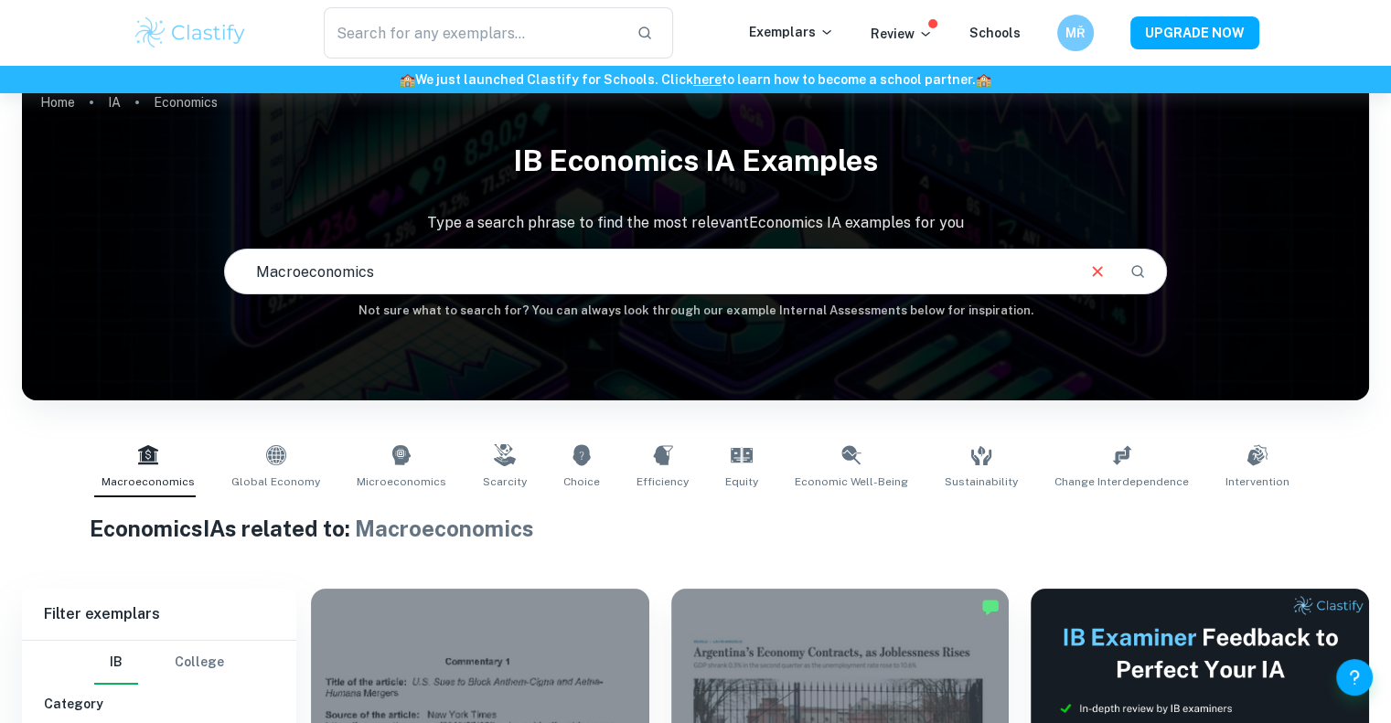
scroll to position [0, 0]
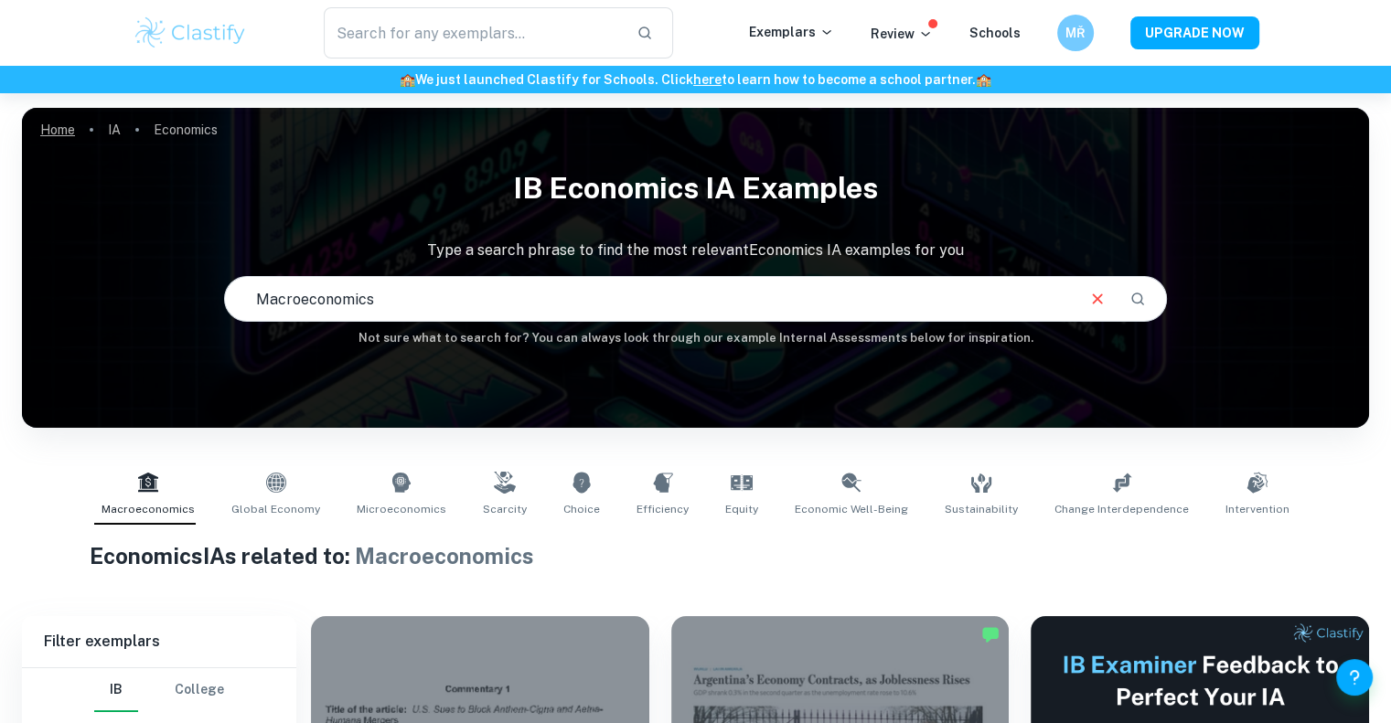
click at [74, 123] on link "Home" at bounding box center [57, 130] width 35 height 26
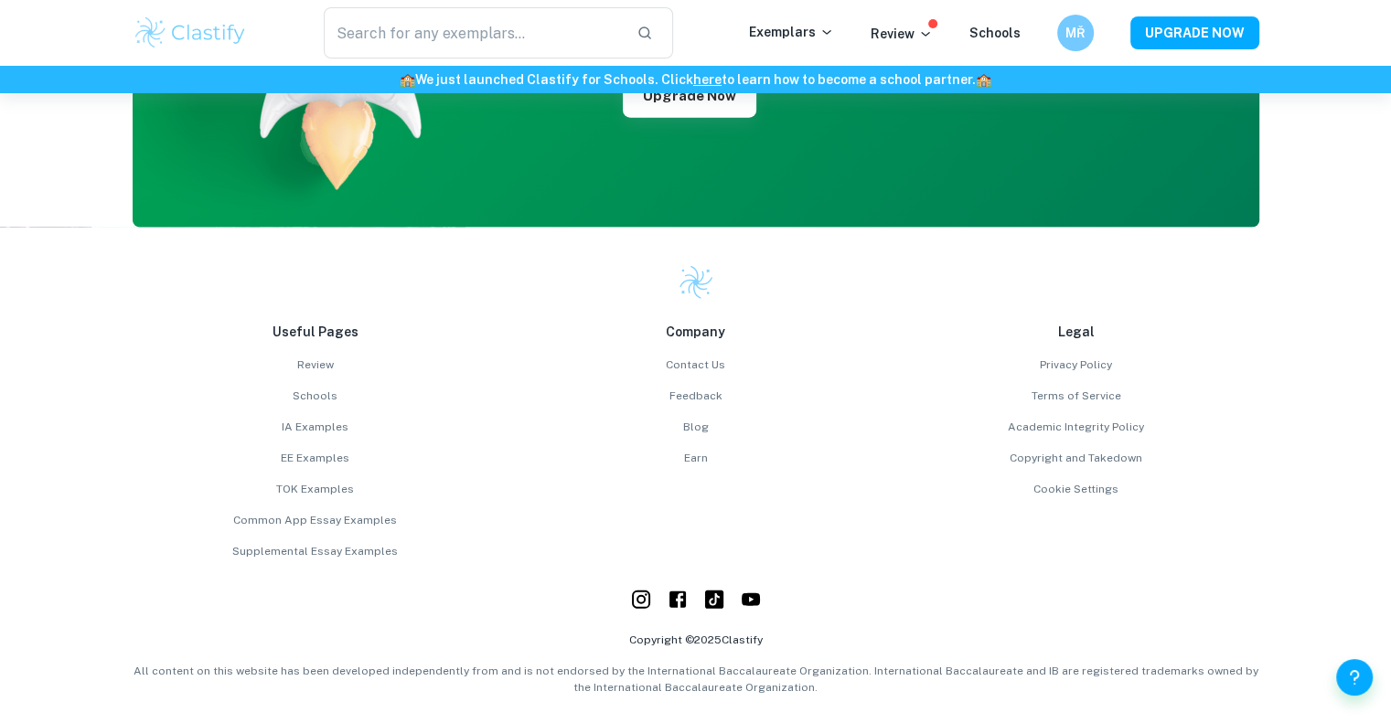
scroll to position [4691, 0]
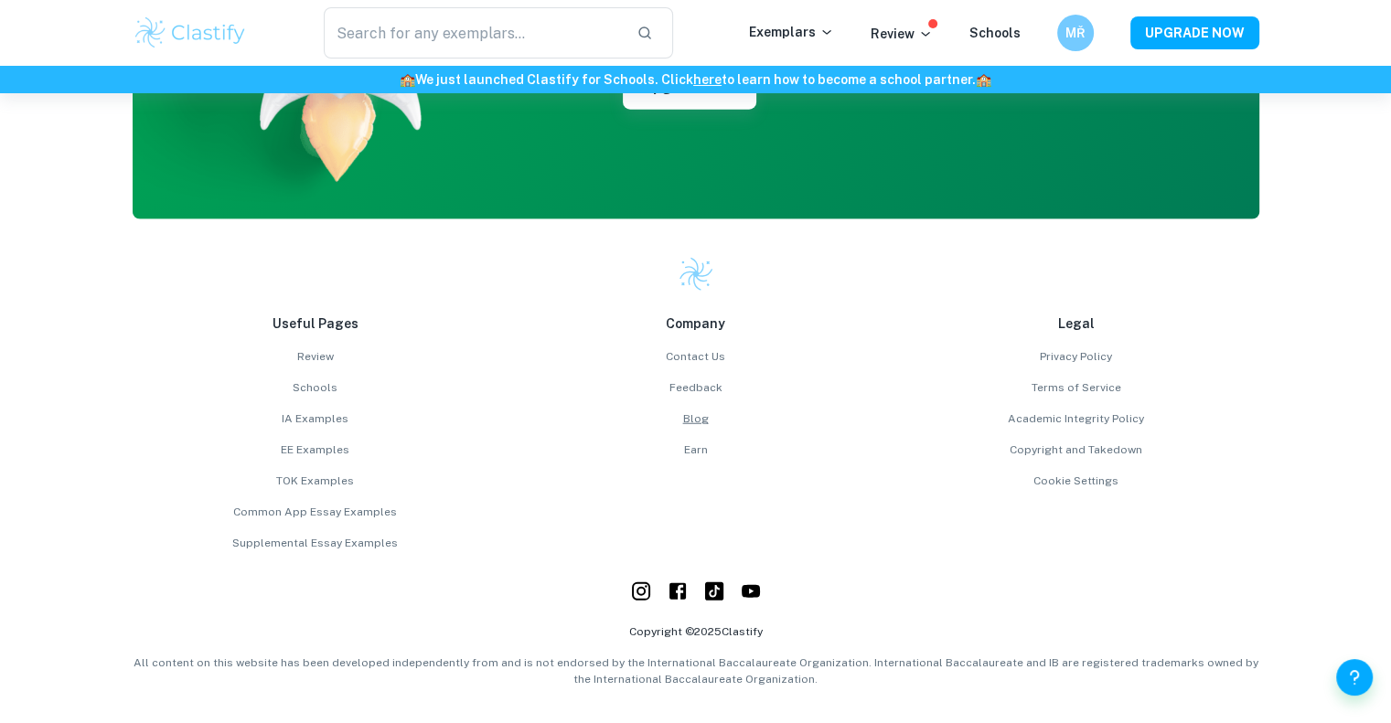
click at [709, 424] on link "Blog" at bounding box center [696, 419] width 366 height 16
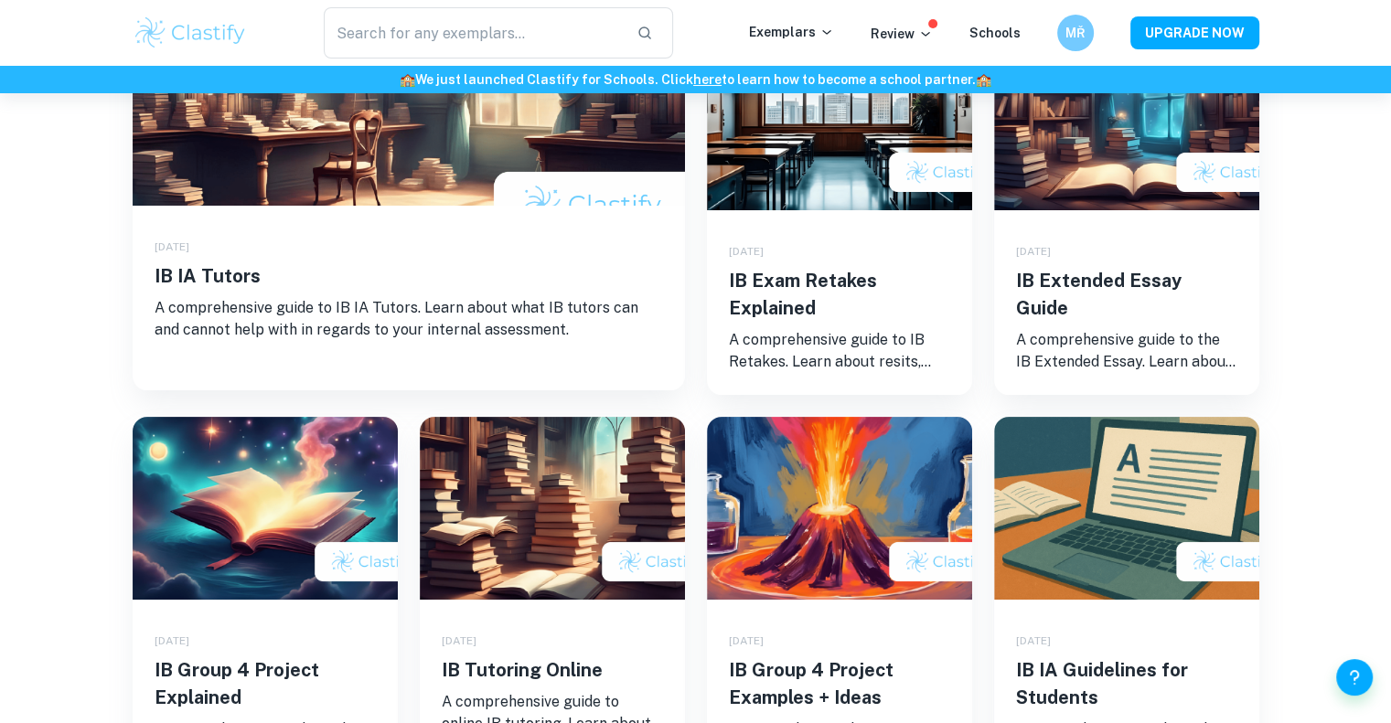
scroll to position [457, 0]
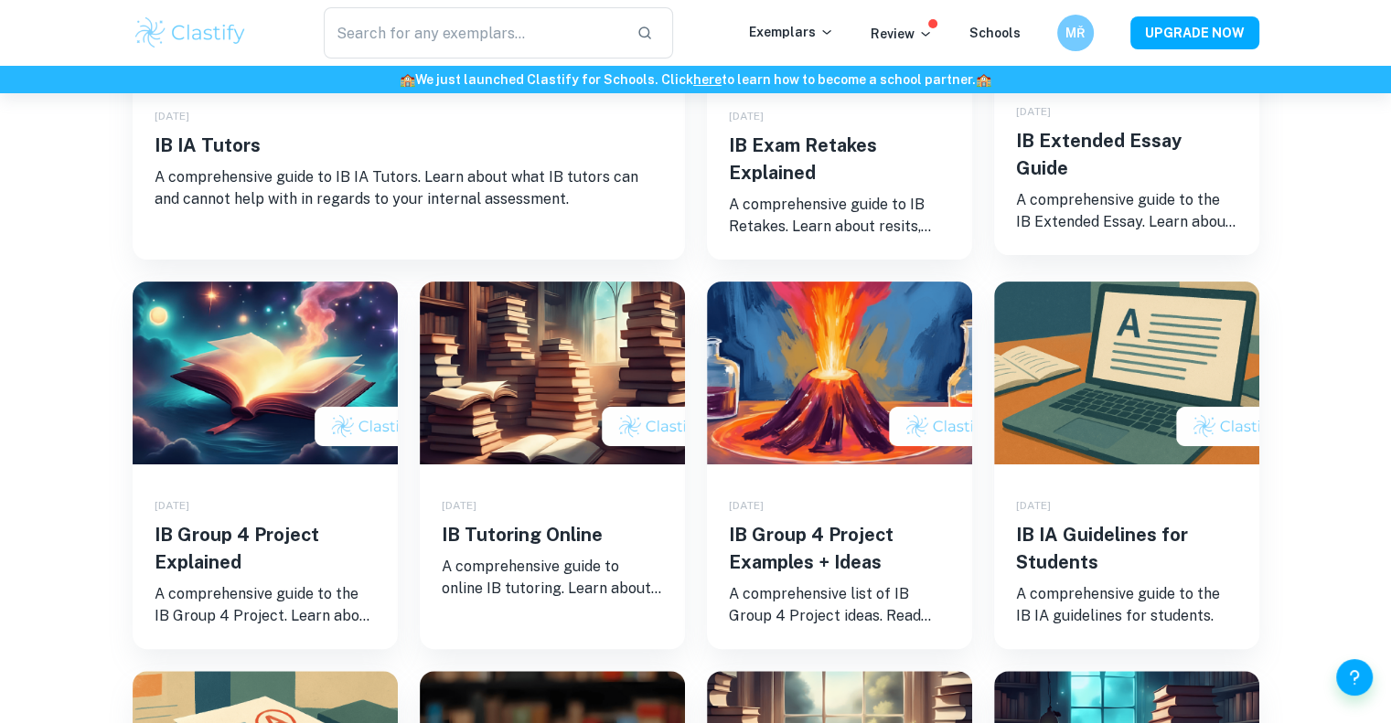
click at [1024, 189] on p "A comprehensive guide to the IB Extended Essay. Learn about what the EE is, its…" at bounding box center [1126, 211] width 221 height 44
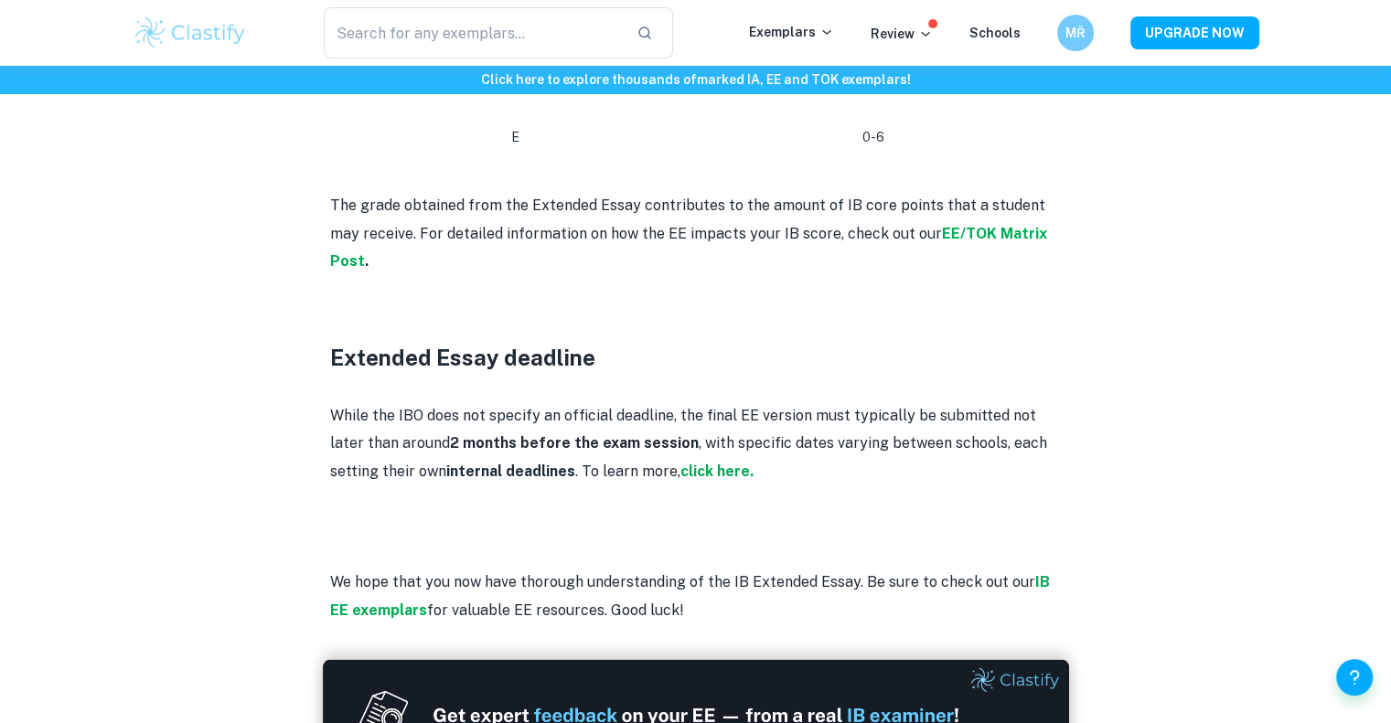
scroll to position [5122, 0]
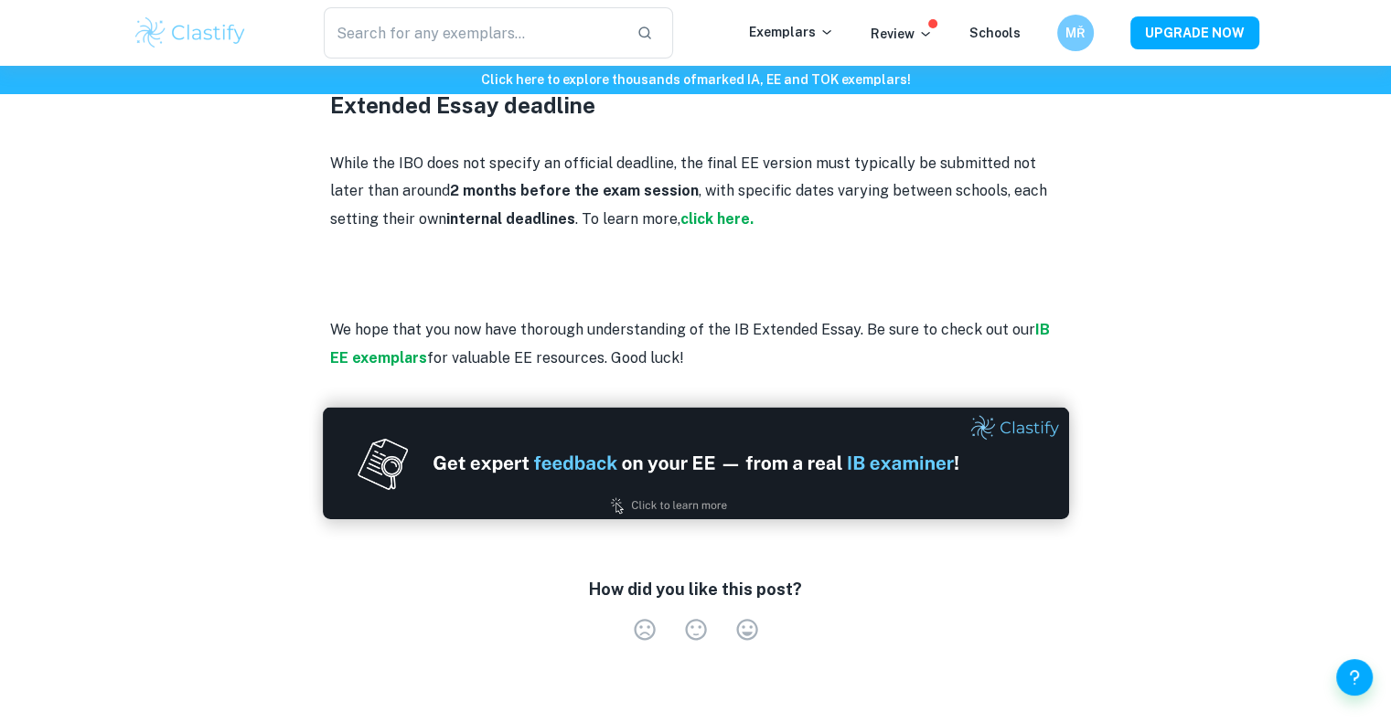
click at [538, 408] on img at bounding box center [696, 464] width 746 height 112
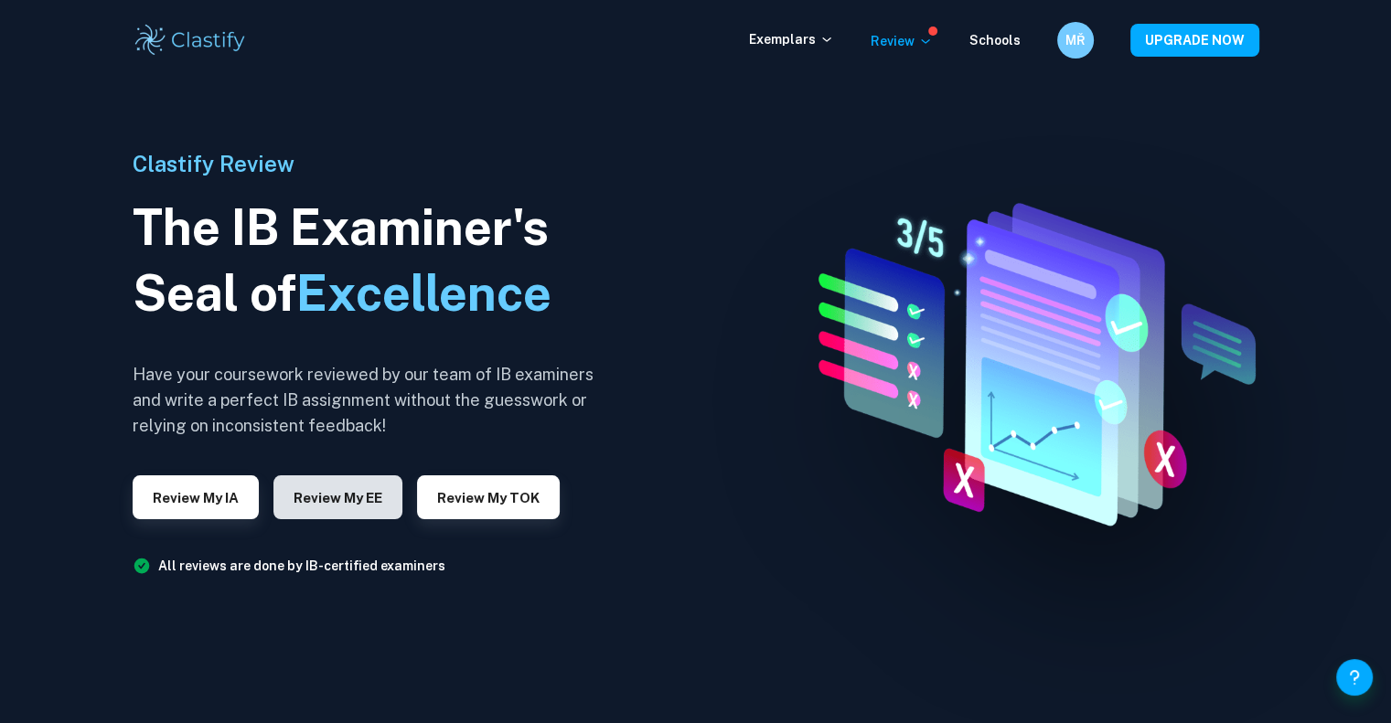
click at [351, 486] on button "Review my EE" at bounding box center [337, 498] width 129 height 44
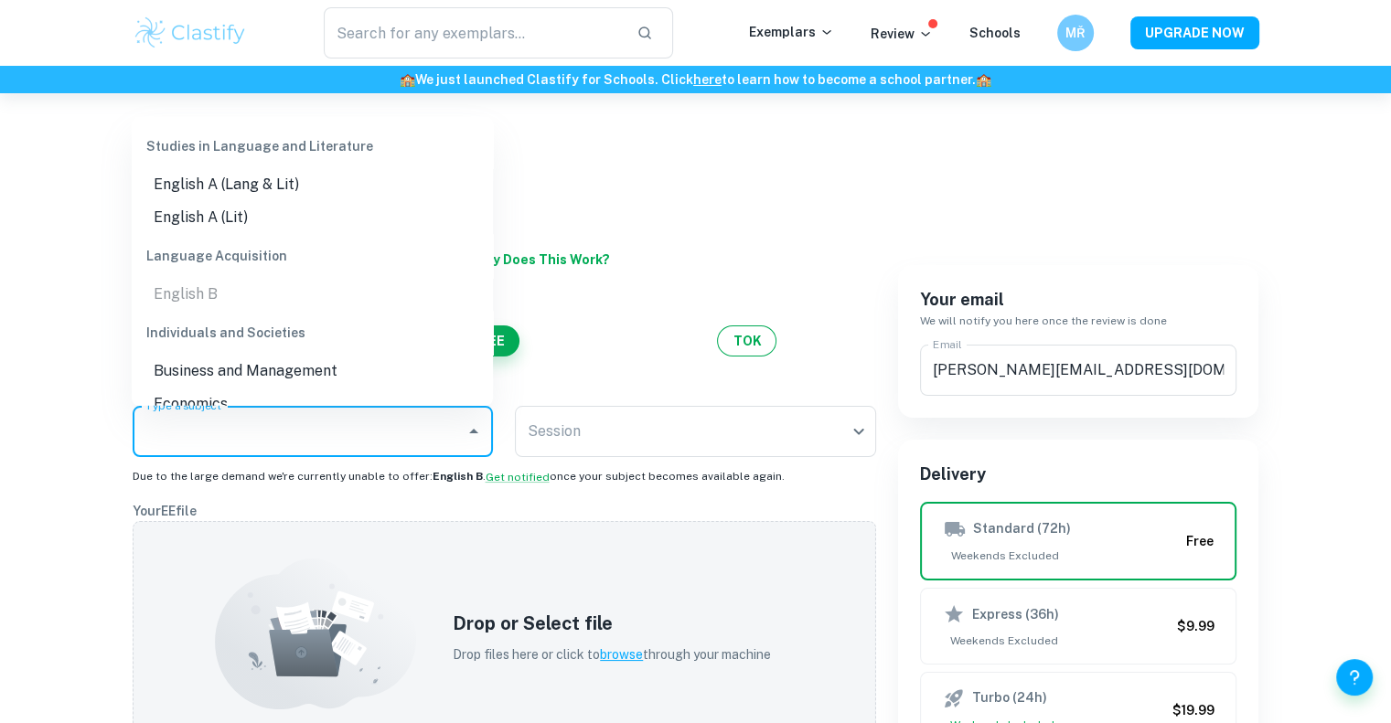
click at [329, 435] on input "Type a subject" at bounding box center [299, 431] width 317 height 35
click at [266, 288] on ul "English B" at bounding box center [312, 293] width 361 height 33
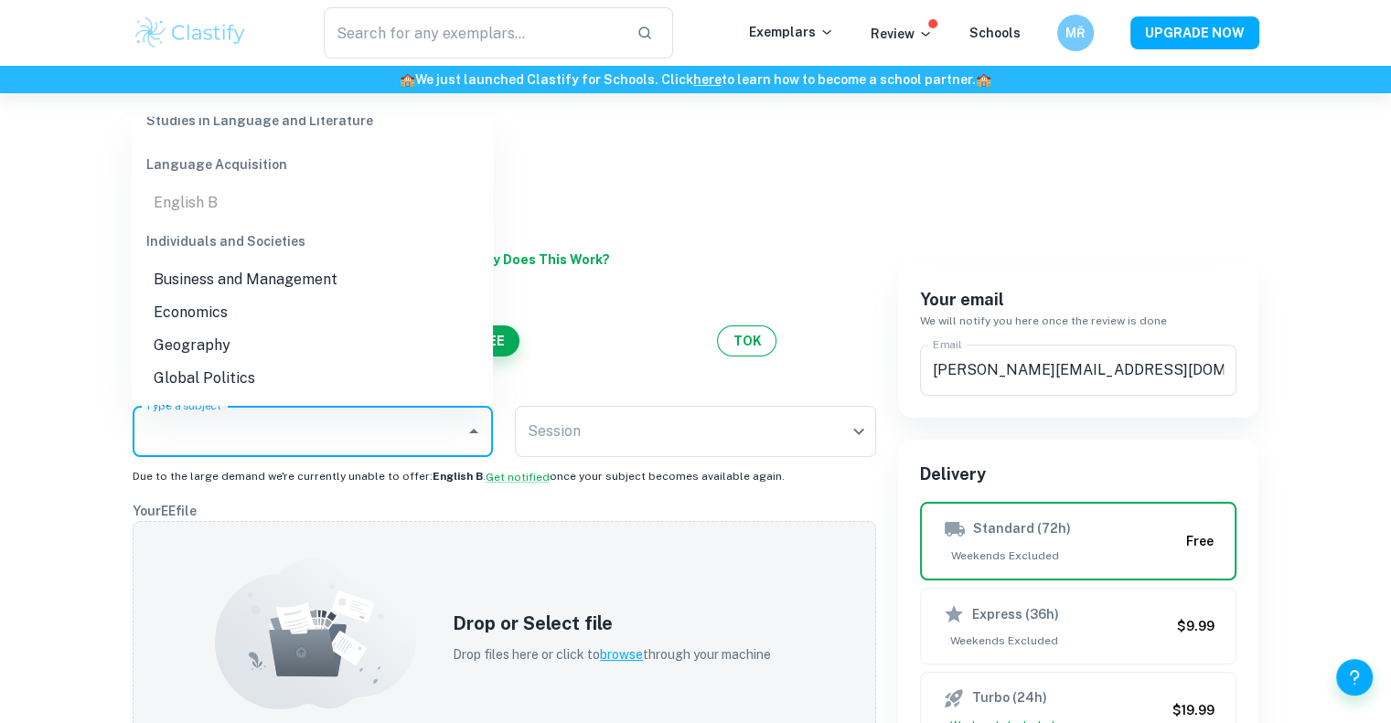
click at [227, 165] on div "Language Acquisition" at bounding box center [312, 164] width 361 height 44
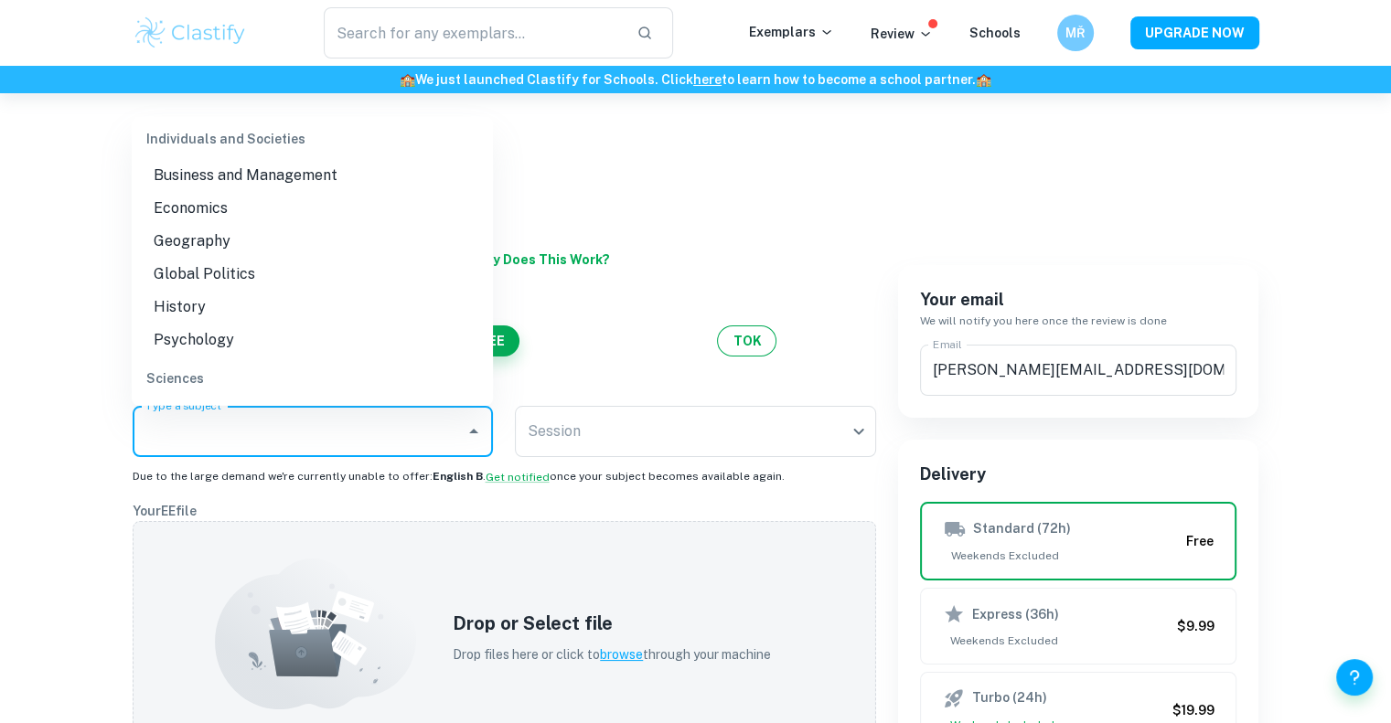
scroll to position [0, 0]
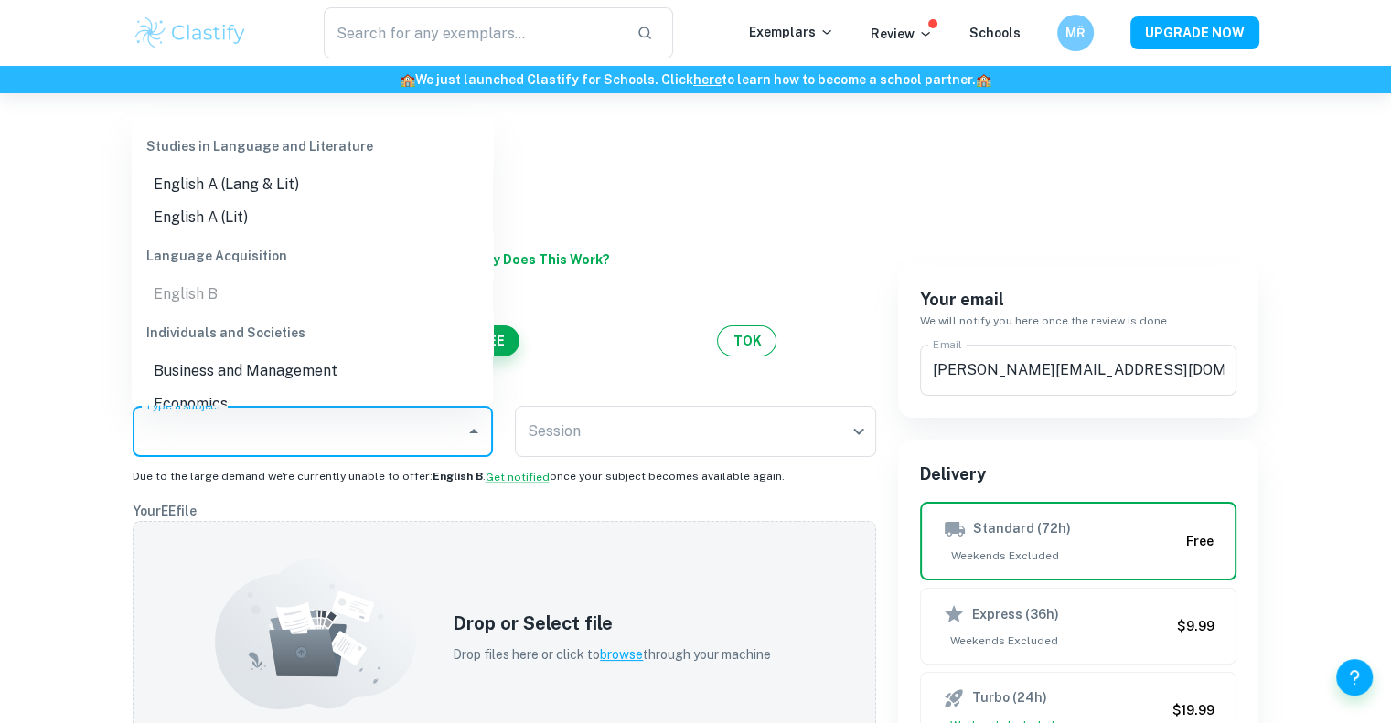
click at [256, 198] on li "English A (Lang & Lit)" at bounding box center [312, 183] width 361 height 33
type input "English A (Lang & Lit)"
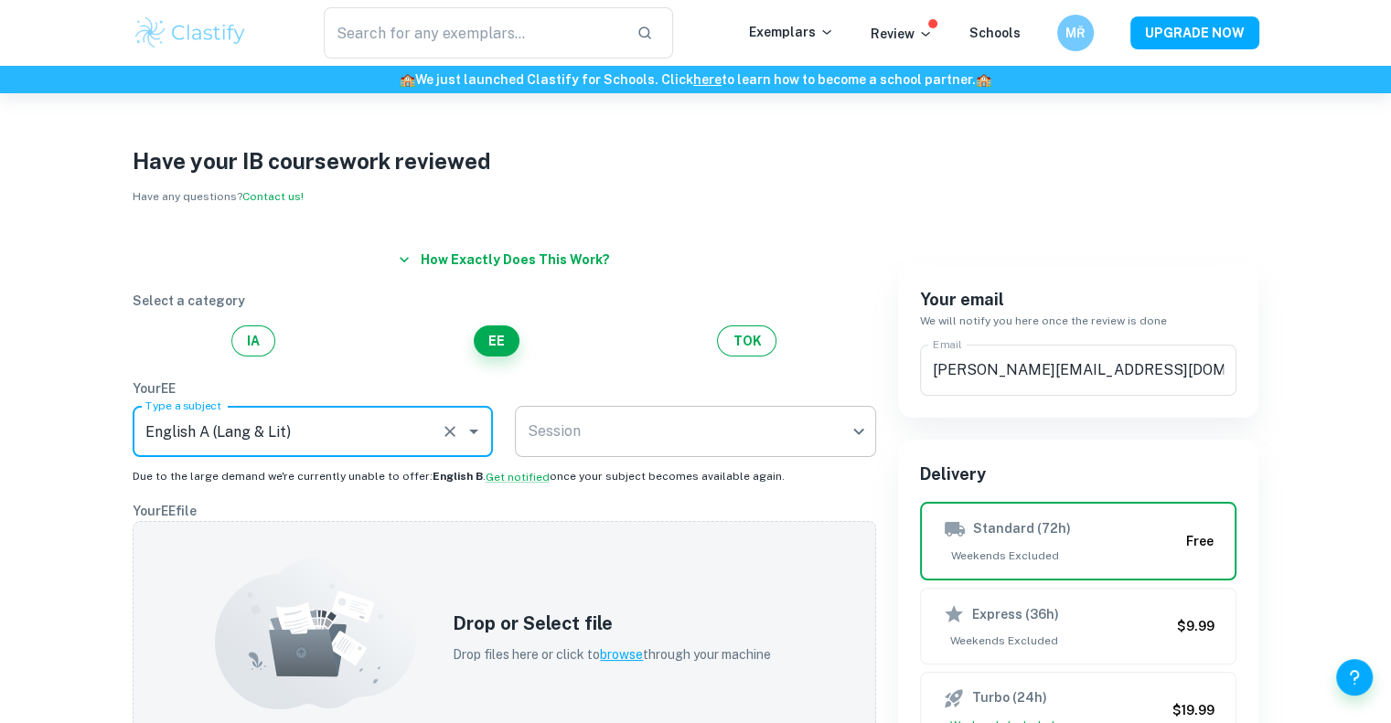
click at [560, 423] on body "We value your privacy We use cookies to enhance your browsing experience, serve…" at bounding box center [695, 454] width 1391 height 723
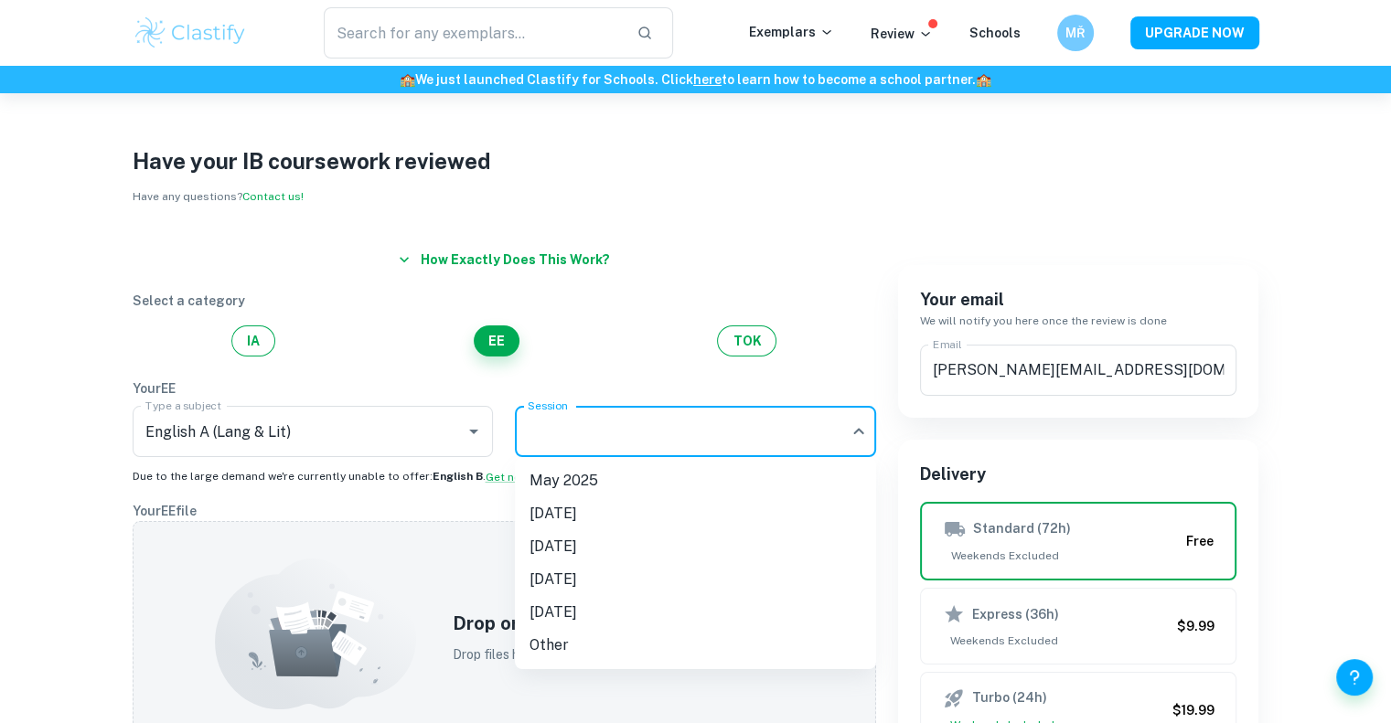
click at [593, 536] on li "[DATE]" at bounding box center [695, 546] width 361 height 33
type input "M26"
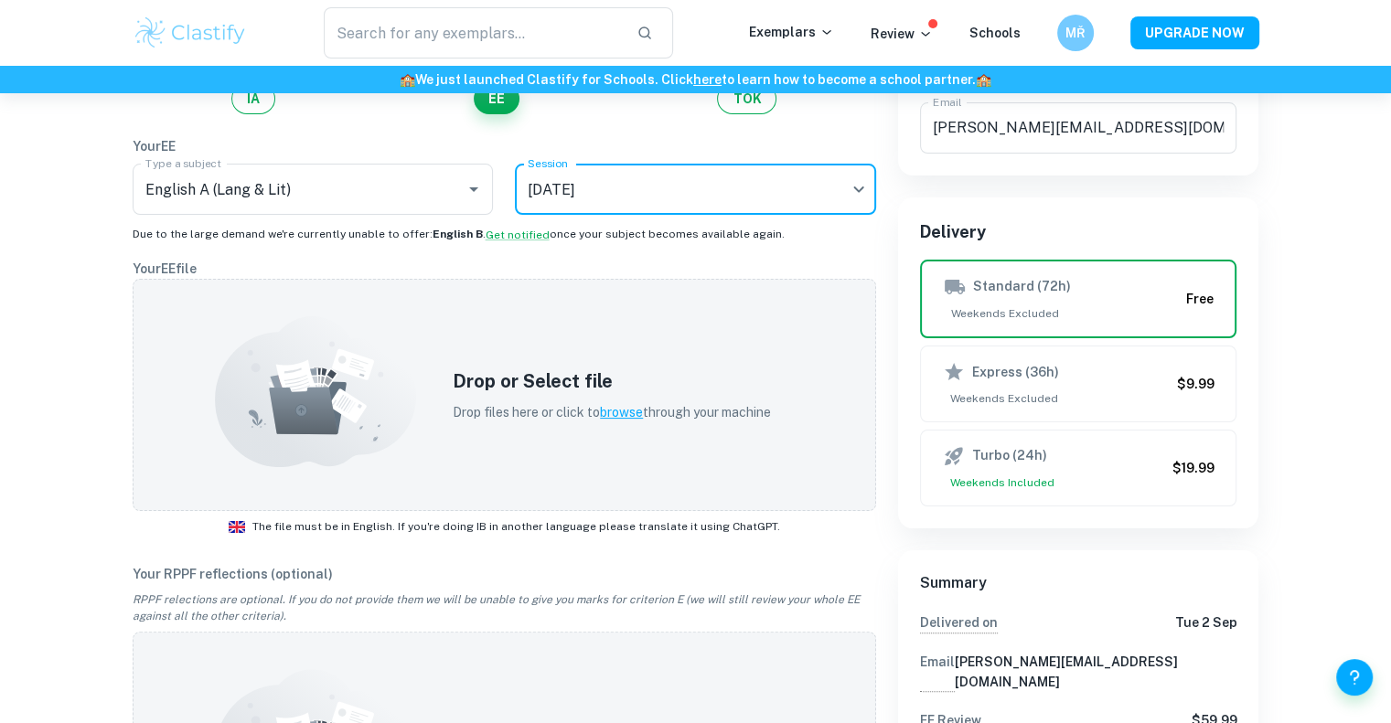
scroll to position [274, 0]
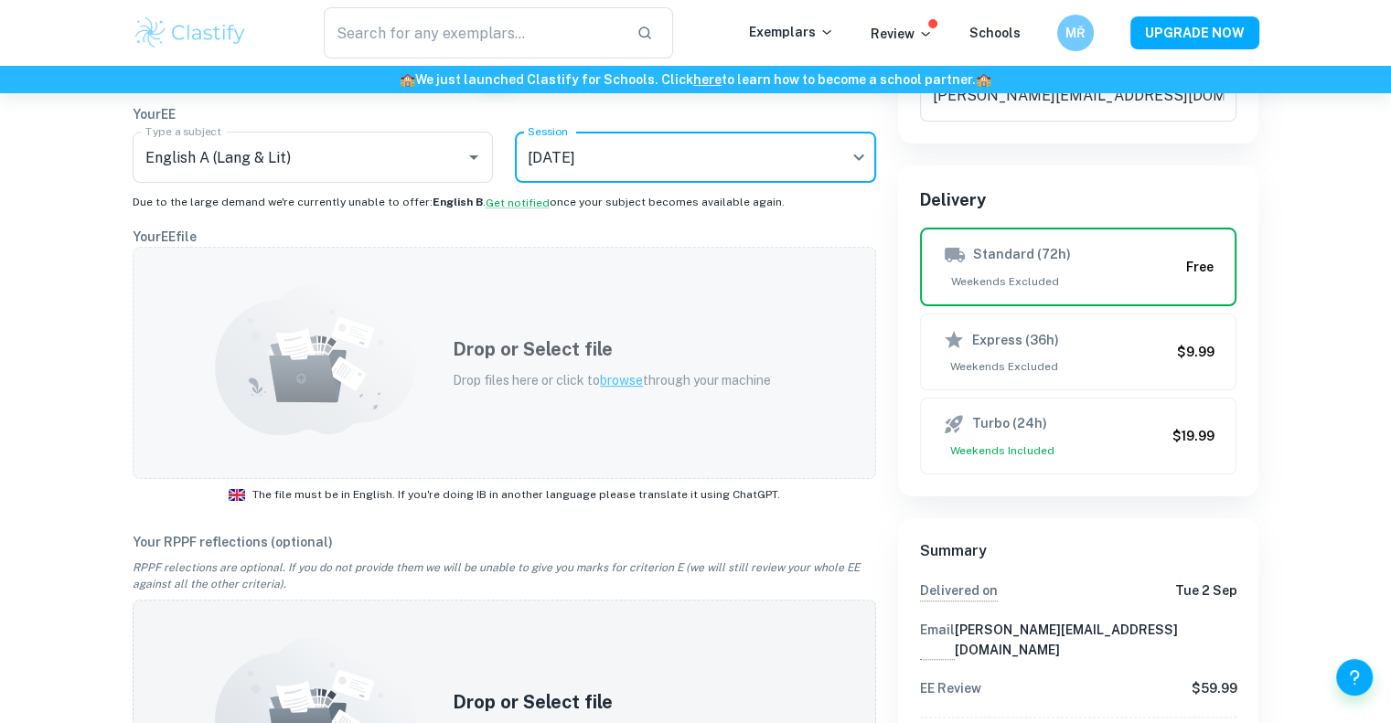
click at [615, 383] on span "browse" at bounding box center [621, 380] width 43 height 15
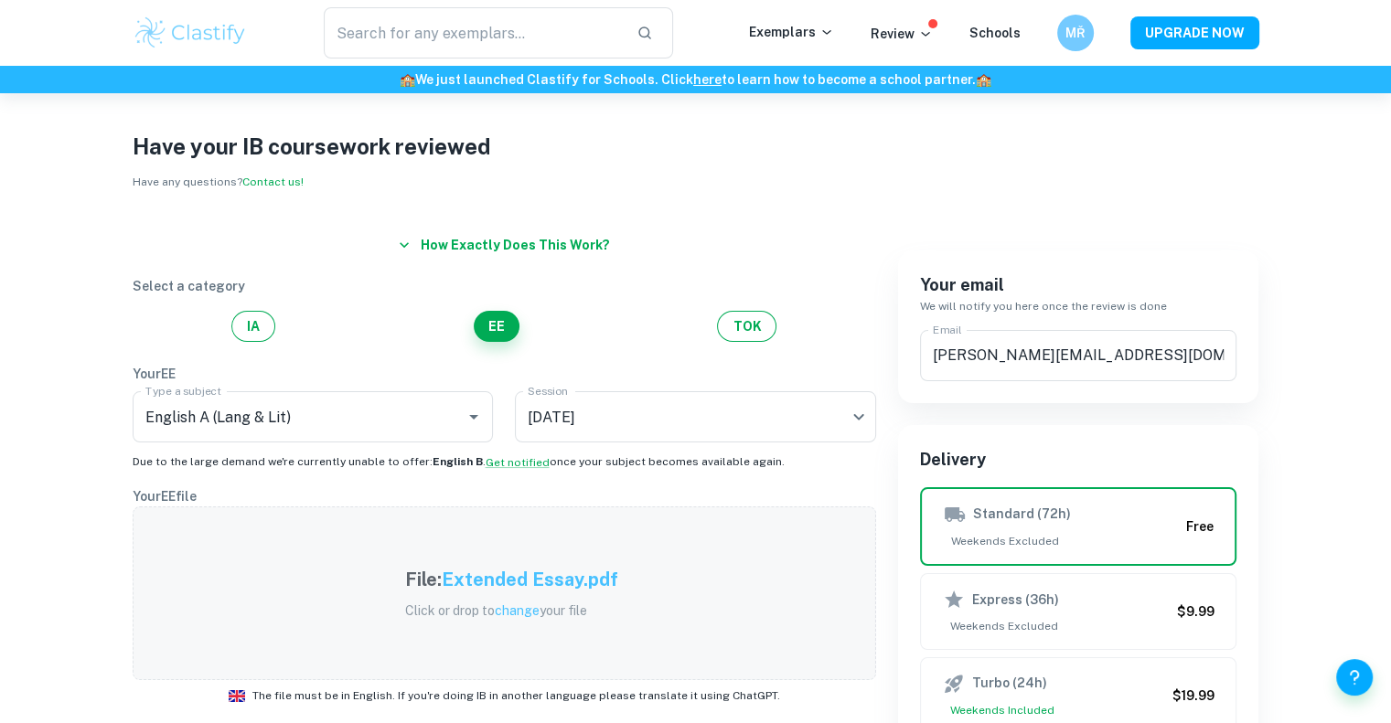
scroll to position [0, 0]
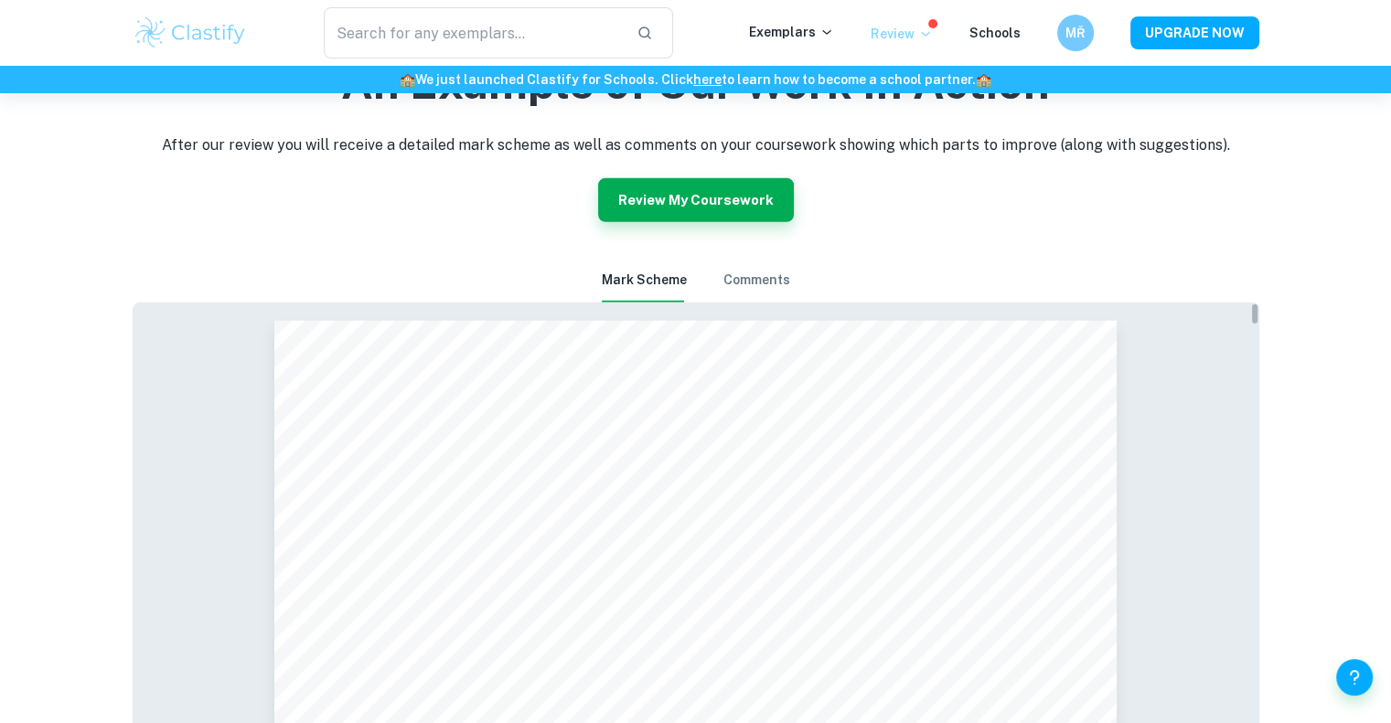
click at [900, 36] on p "Review" at bounding box center [902, 34] width 62 height 20
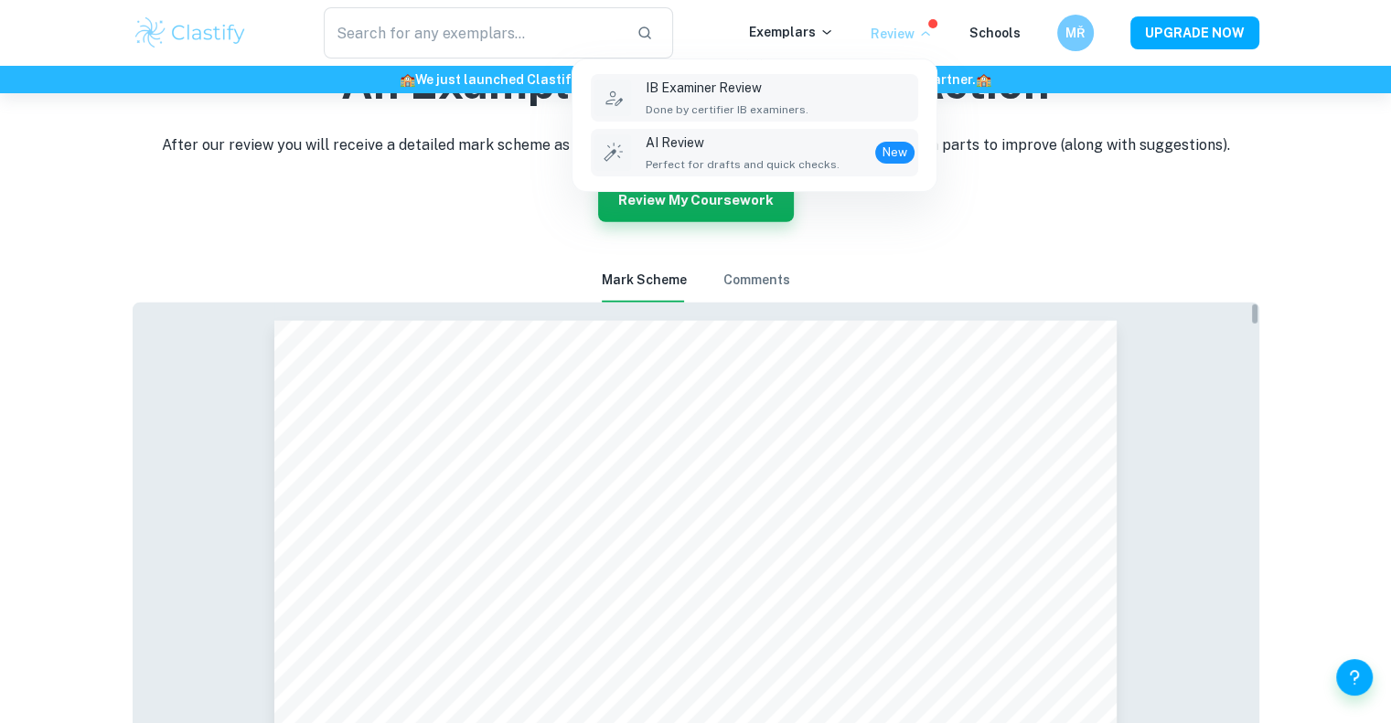
click at [809, 133] on p "AI Review" at bounding box center [743, 143] width 194 height 20
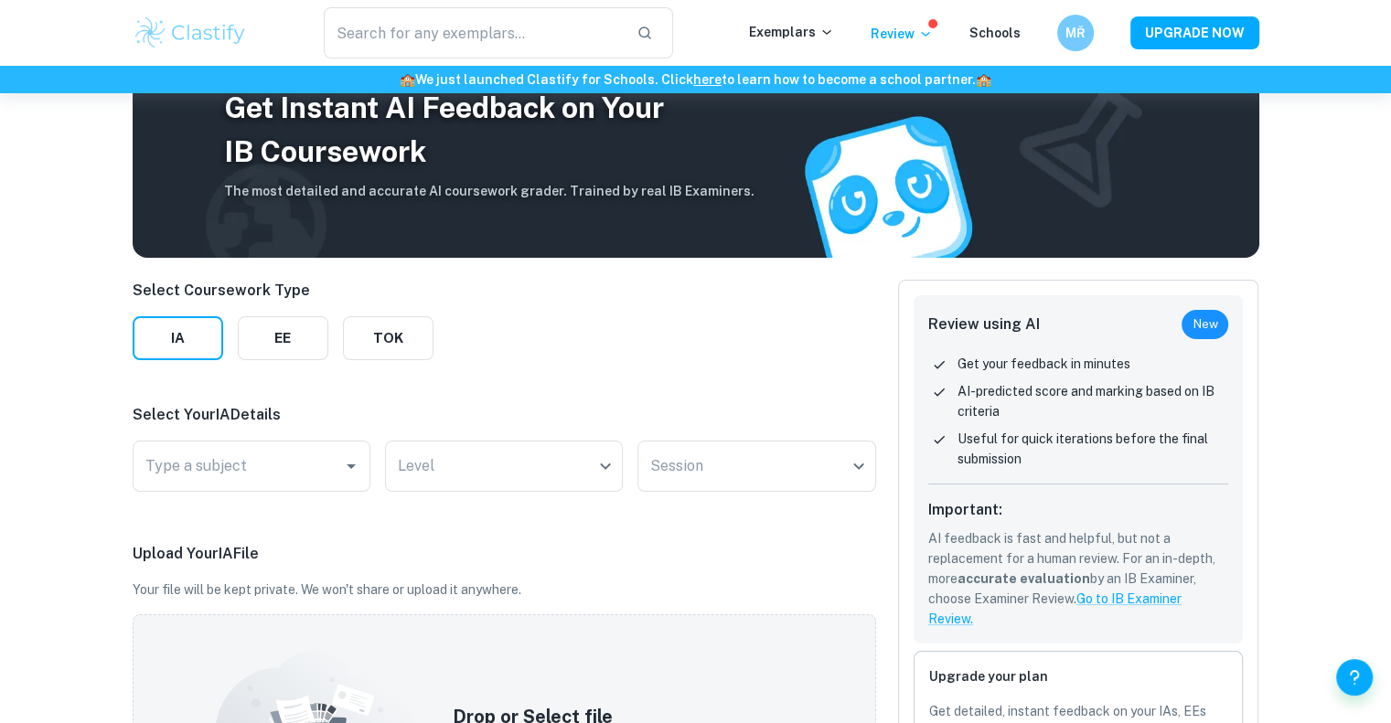
scroll to position [91, 0]
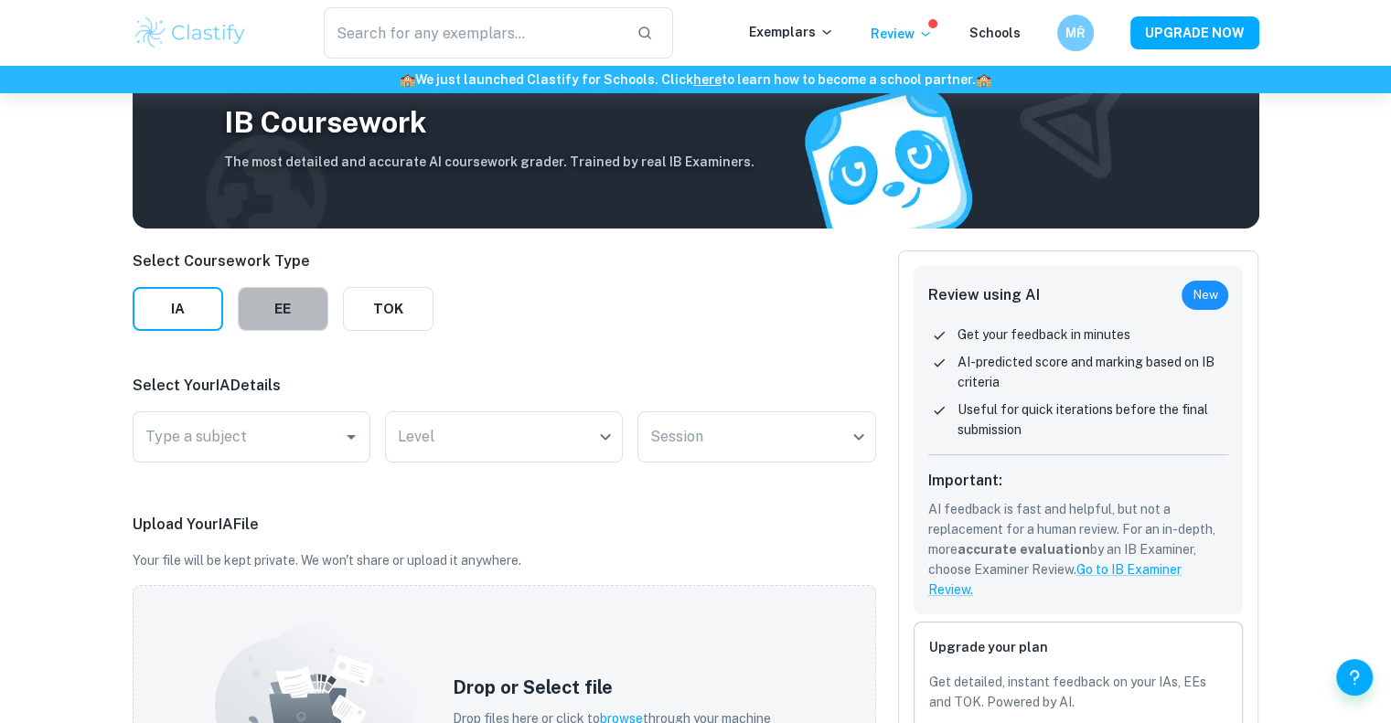
click at [284, 320] on button "EE" at bounding box center [283, 309] width 91 height 44
click at [304, 431] on input "Type a subject" at bounding box center [301, 437] width 321 height 35
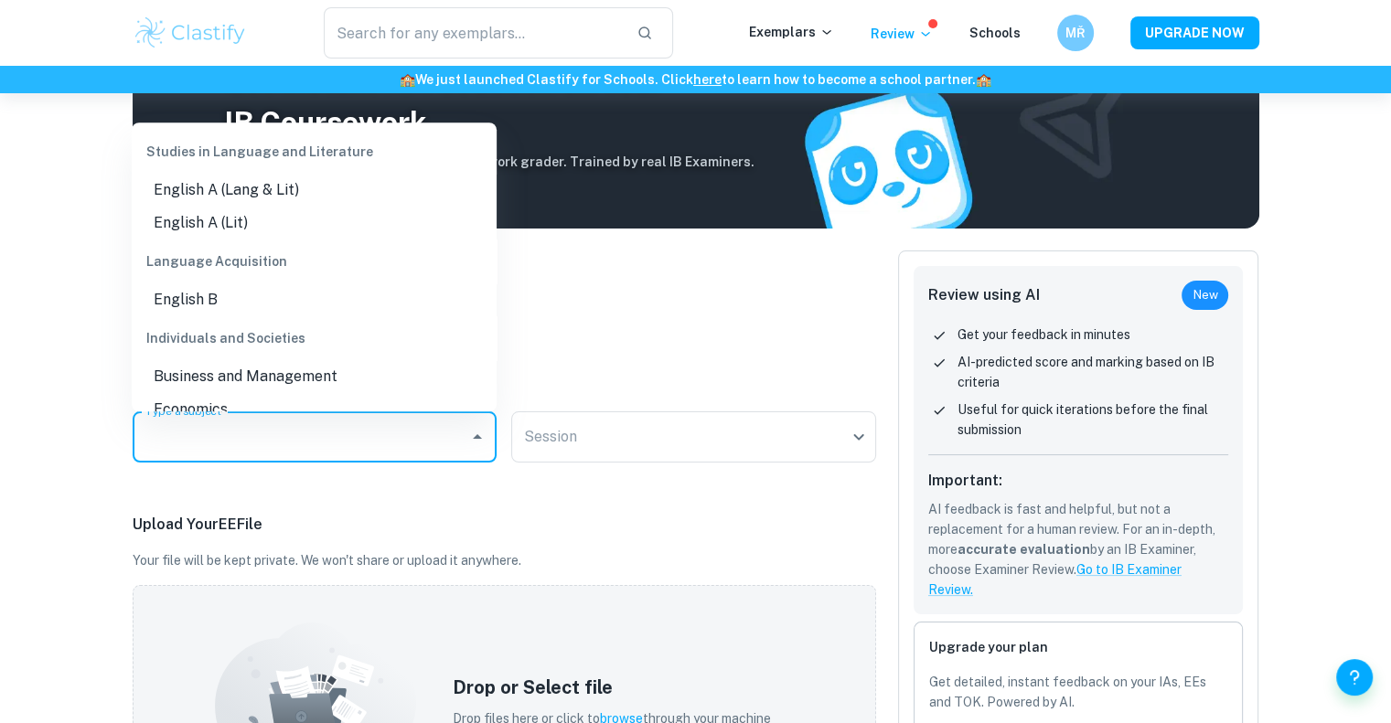
click at [225, 295] on li "English B" at bounding box center [314, 300] width 365 height 33
type input "English B"
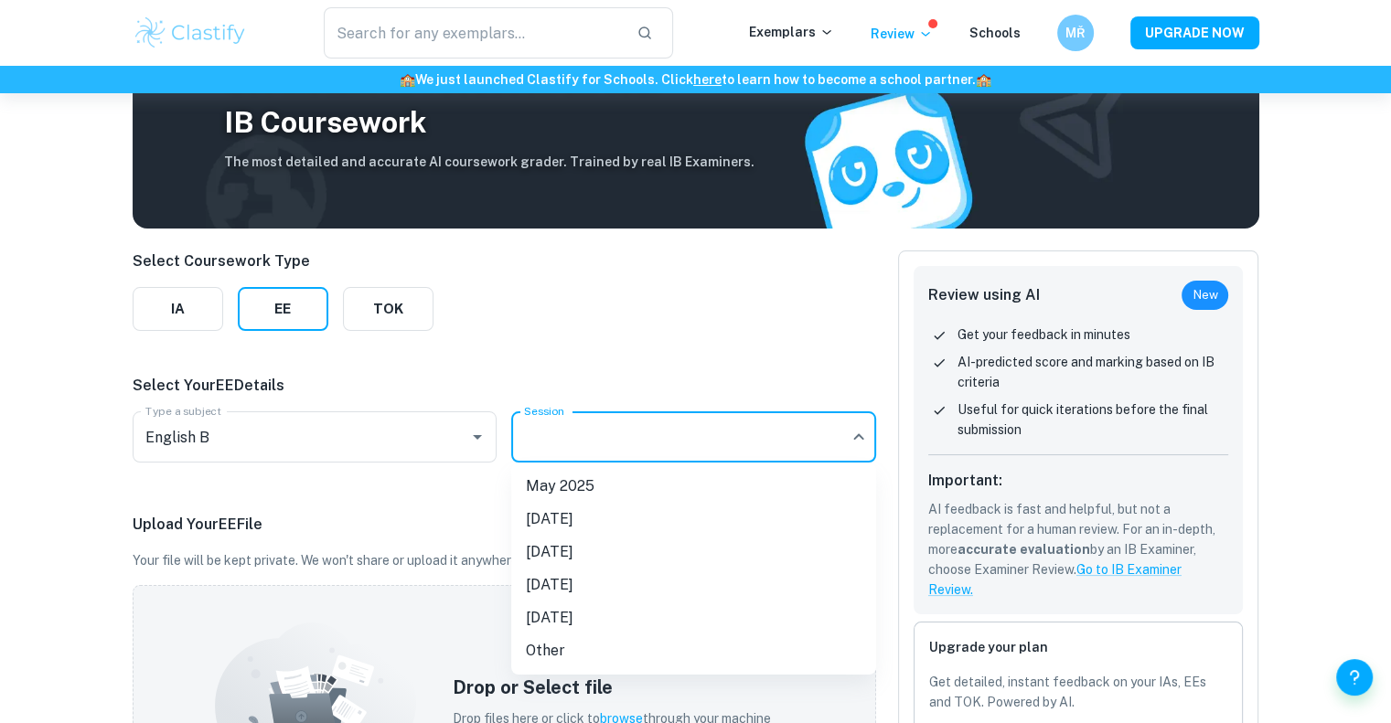
click at [599, 424] on body "We value your privacy We use cookies to enhance your browsing experience, serve…" at bounding box center [695, 363] width 1391 height 723
click at [585, 539] on li "[DATE]" at bounding box center [693, 552] width 365 height 33
type input "M26"
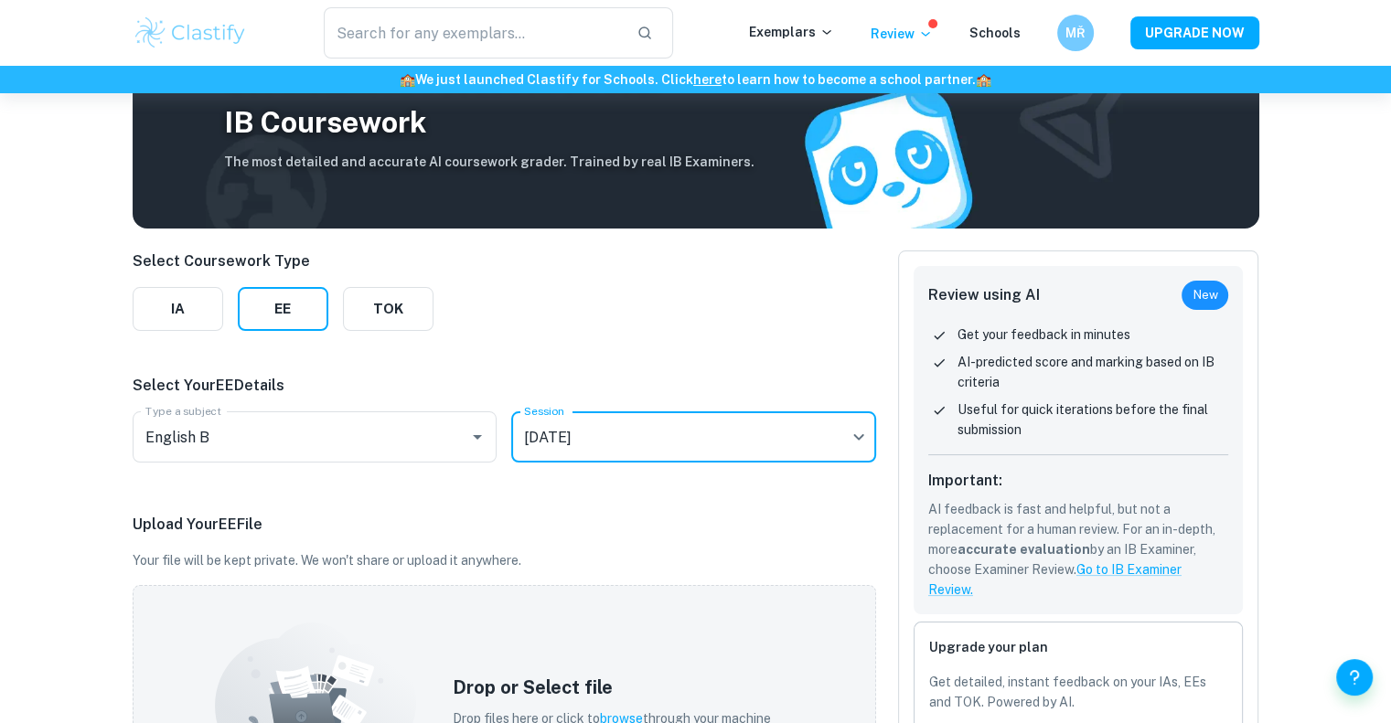
scroll to position [457, 0]
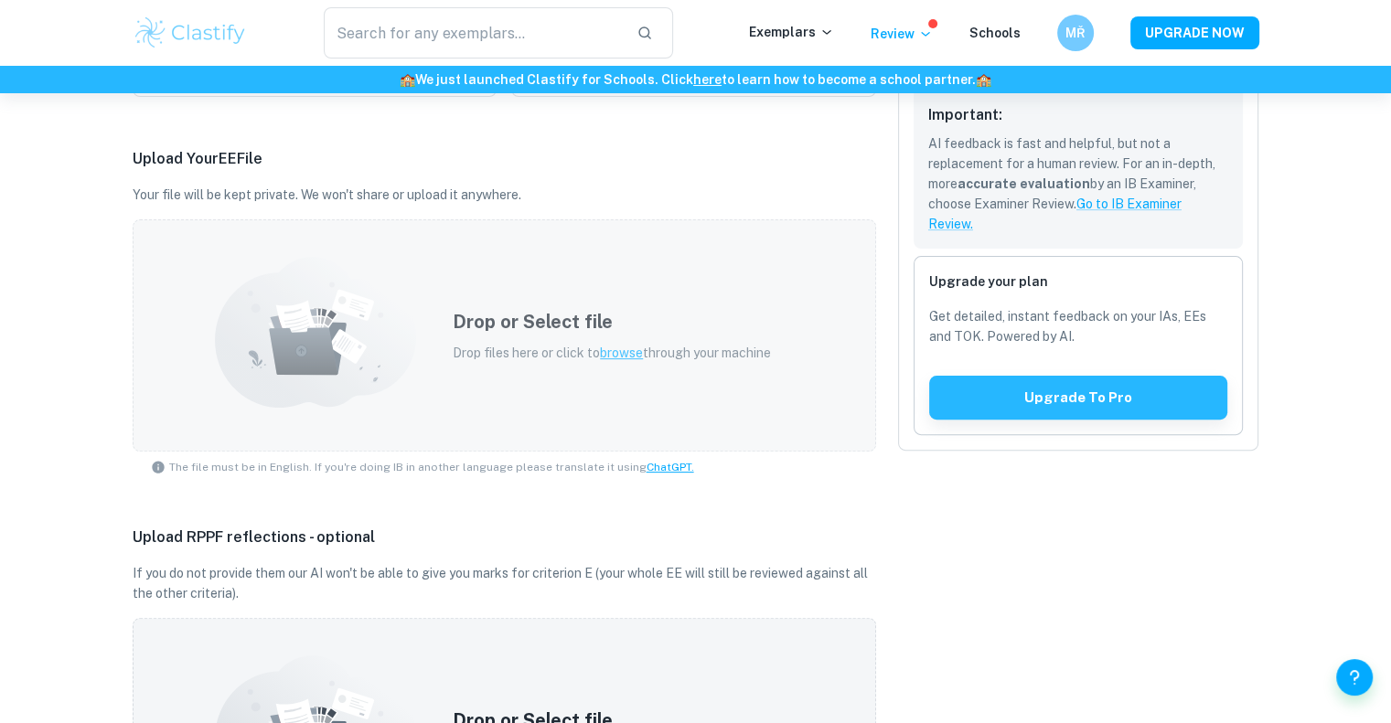
click at [610, 359] on span "browse" at bounding box center [621, 353] width 43 height 15
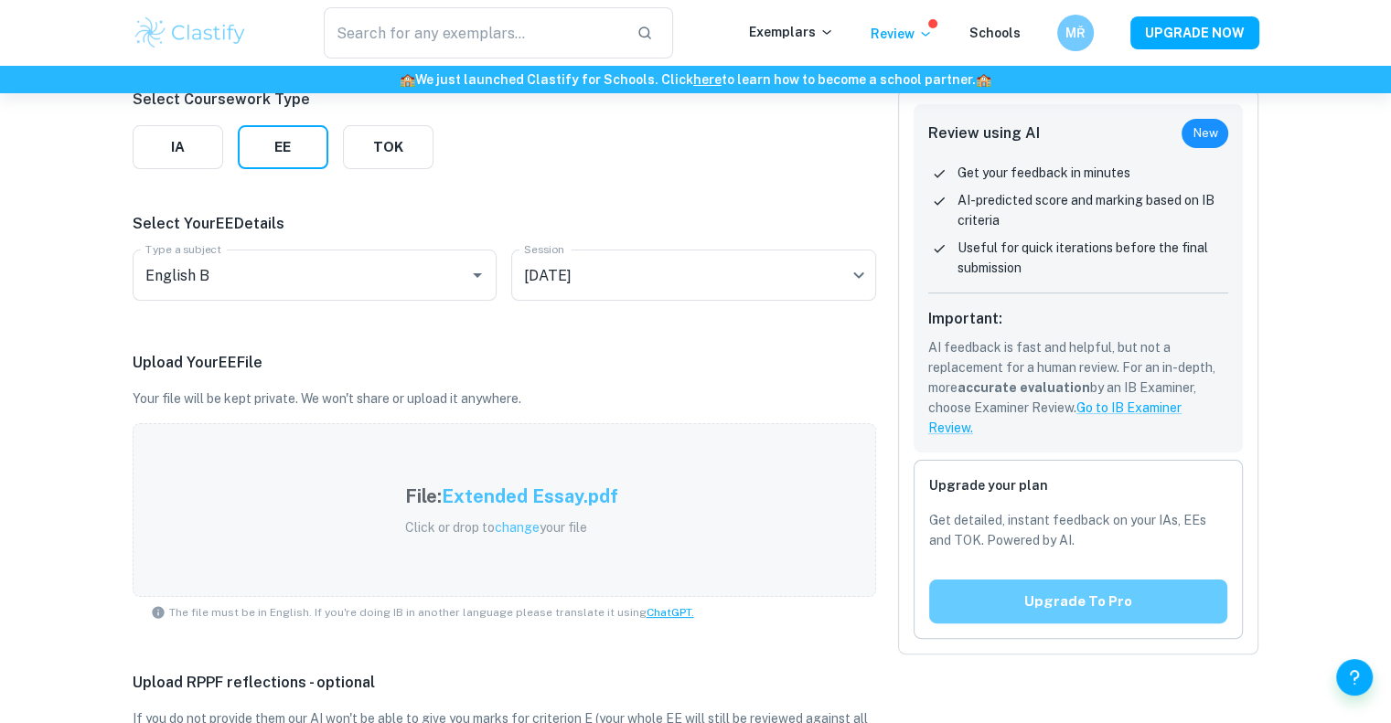
scroll to position [198, 0]
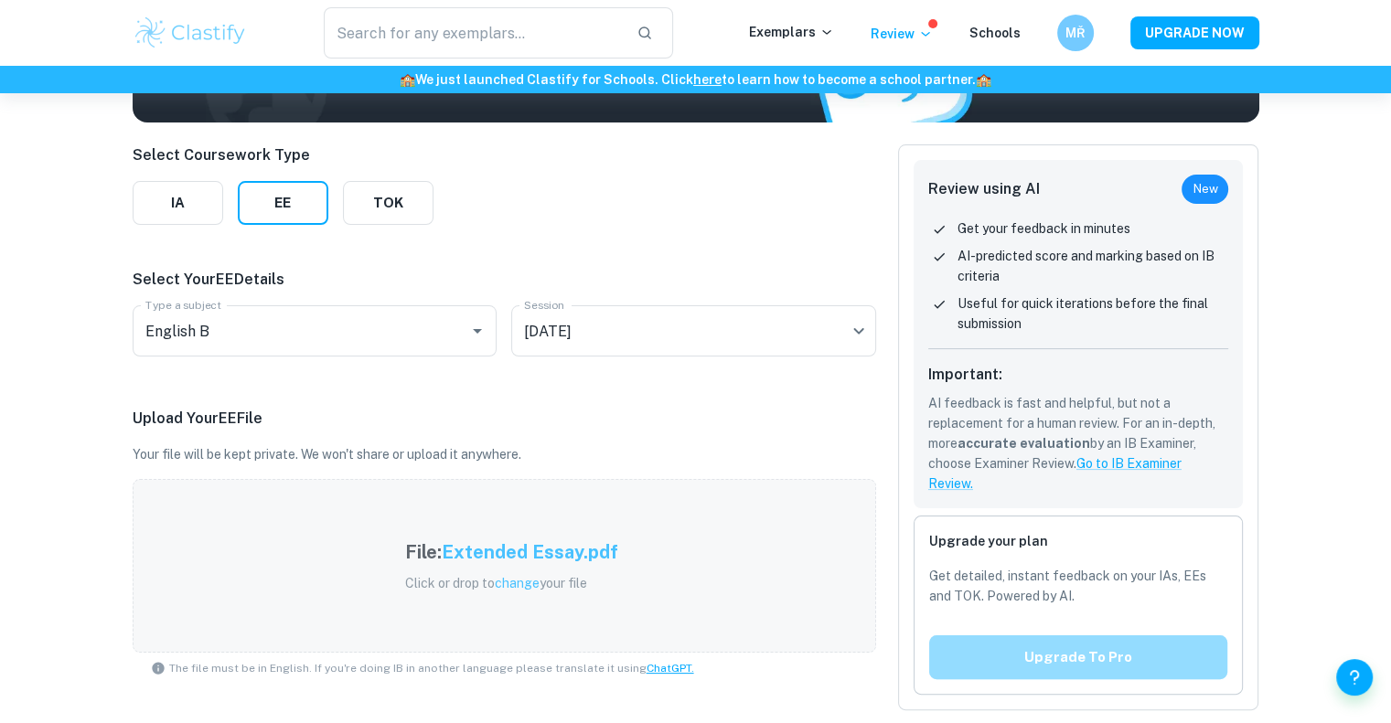
click at [983, 643] on button "Upgrade to pro" at bounding box center [1078, 658] width 299 height 44
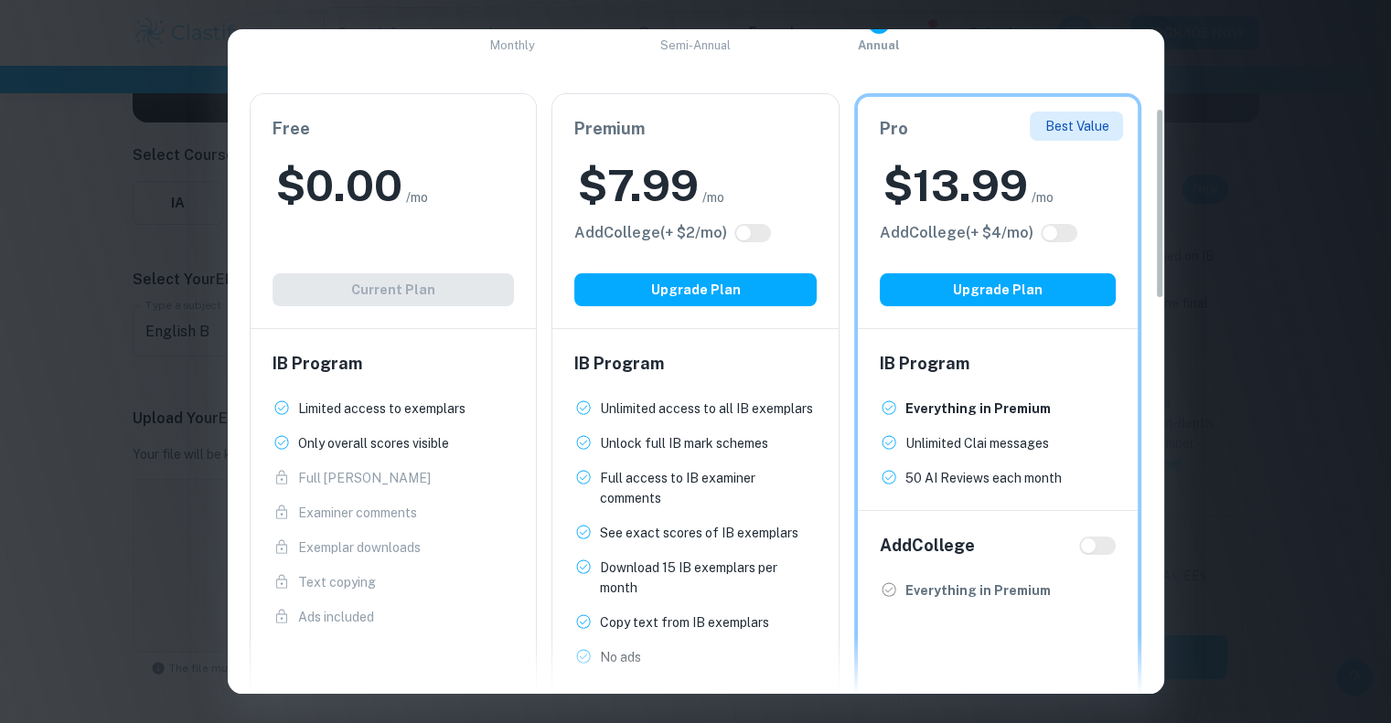
scroll to position [274, 0]
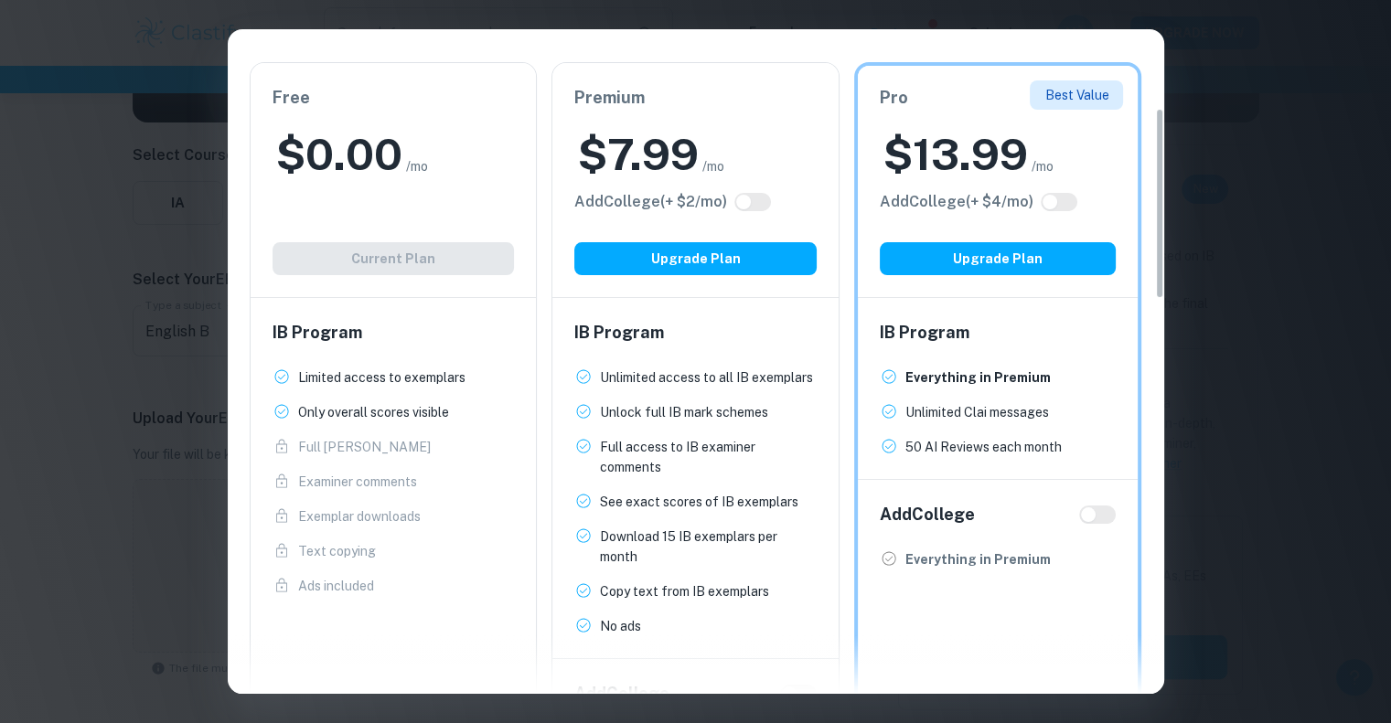
click at [380, 437] on p "Full Mark Schemes" at bounding box center [364, 447] width 133 height 20
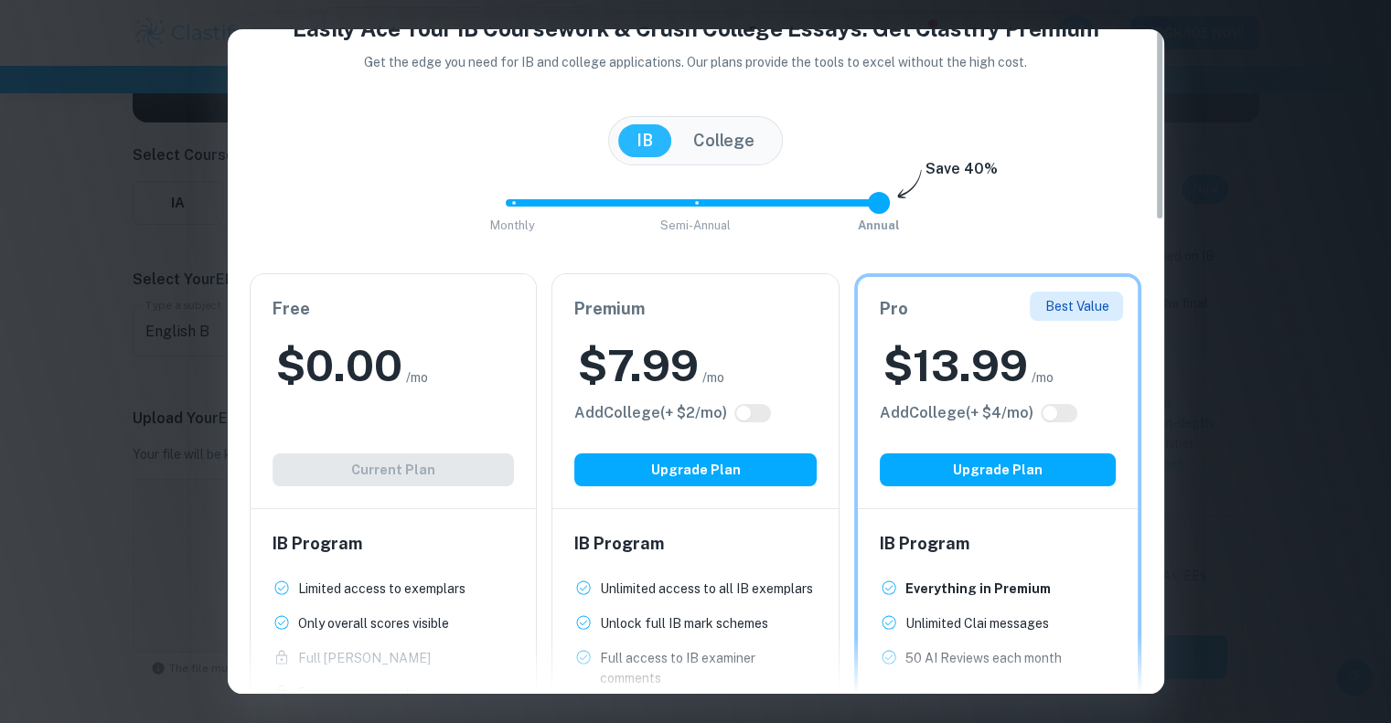
scroll to position [0, 0]
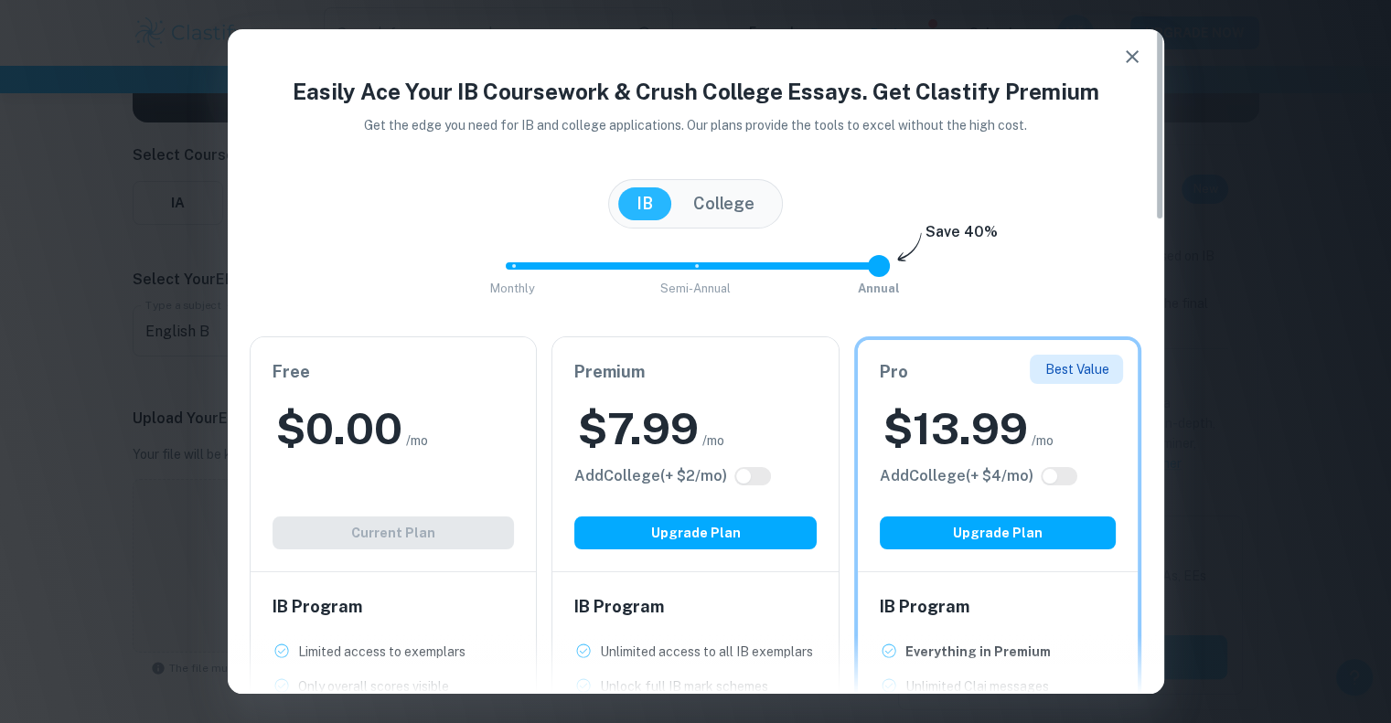
click at [734, 213] on button "College" at bounding box center [724, 203] width 98 height 33
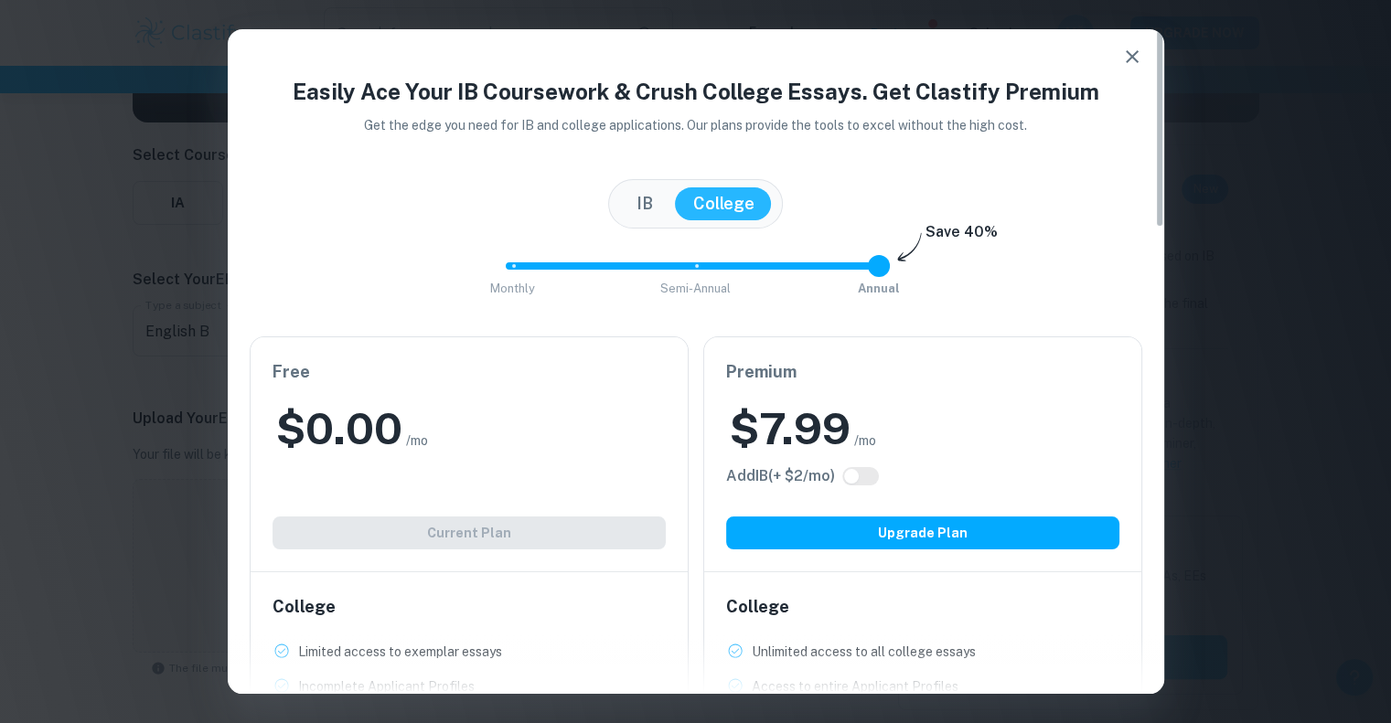
click at [648, 211] on button "IB" at bounding box center [644, 203] width 53 height 33
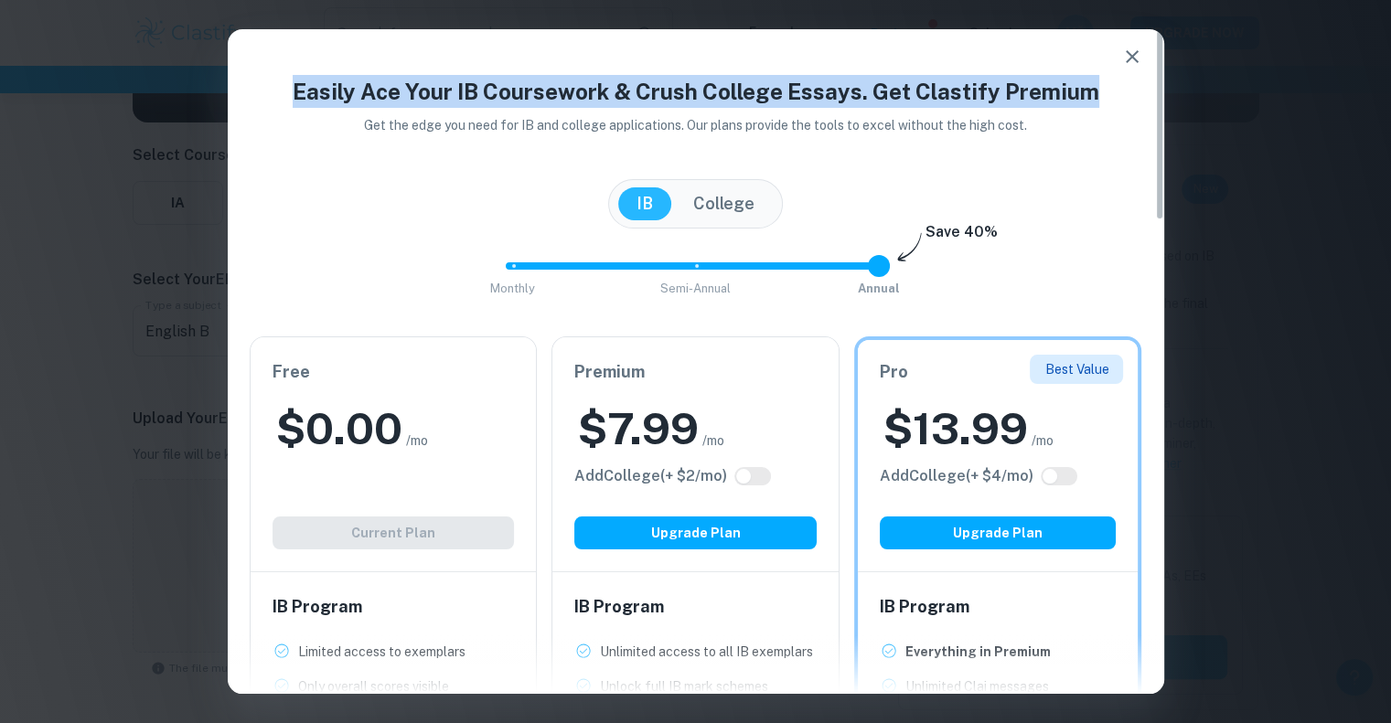
click at [1131, 52] on icon "button" at bounding box center [1132, 57] width 22 height 22
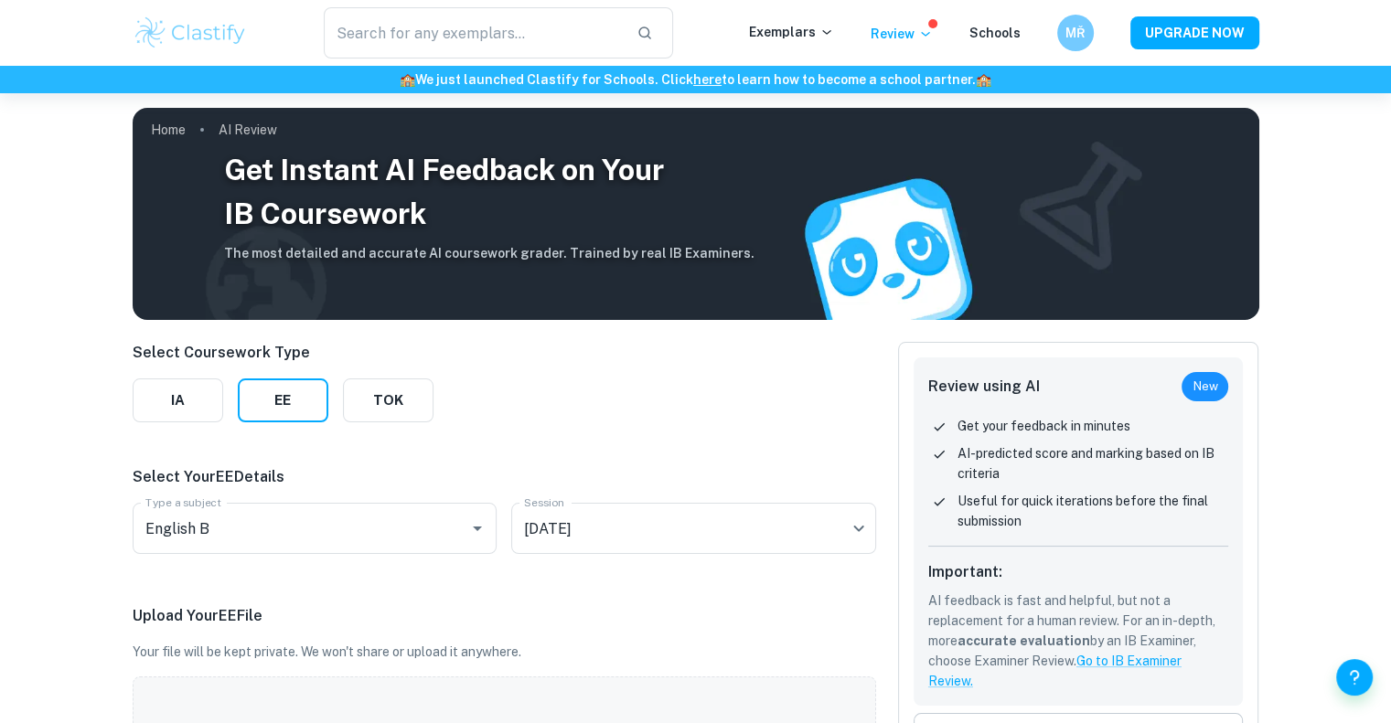
click at [174, 25] on img at bounding box center [191, 33] width 116 height 37
